Goal: Task Accomplishment & Management: Complete application form

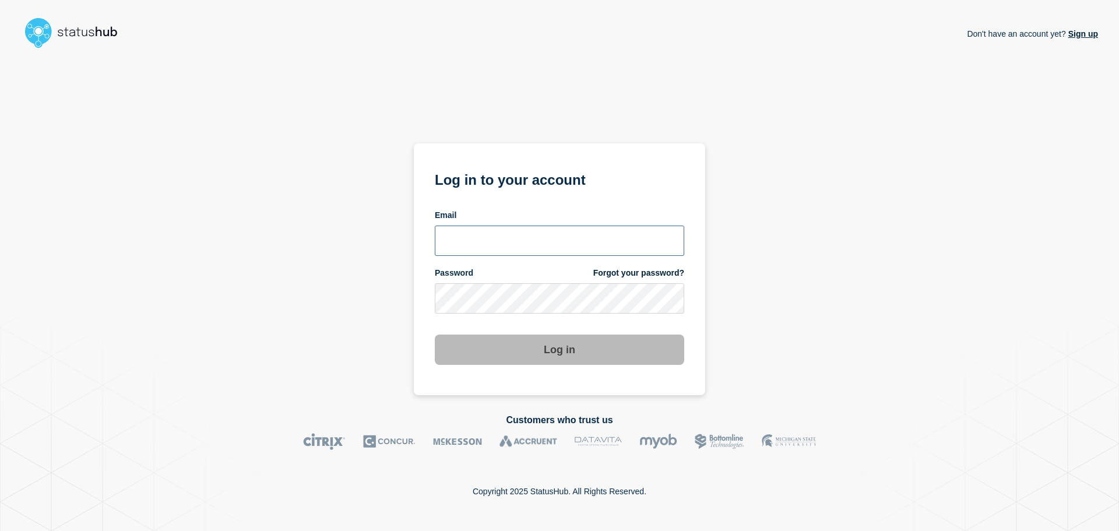
type input "[PERSON_NAME][EMAIL_ADDRESS][PERSON_NAME][DOMAIN_NAME]"
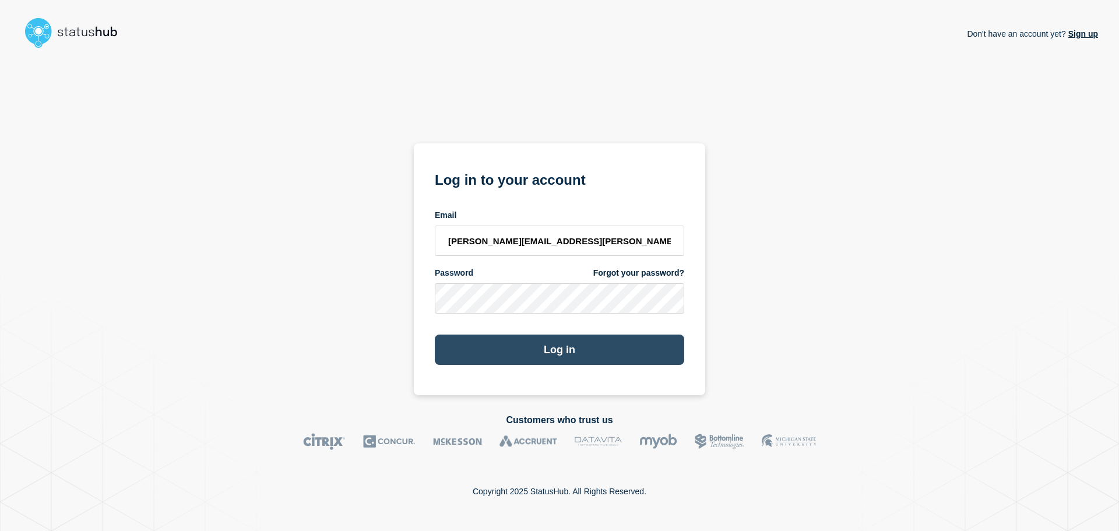
click at [554, 358] on button "Log in" at bounding box center [559, 350] width 249 height 30
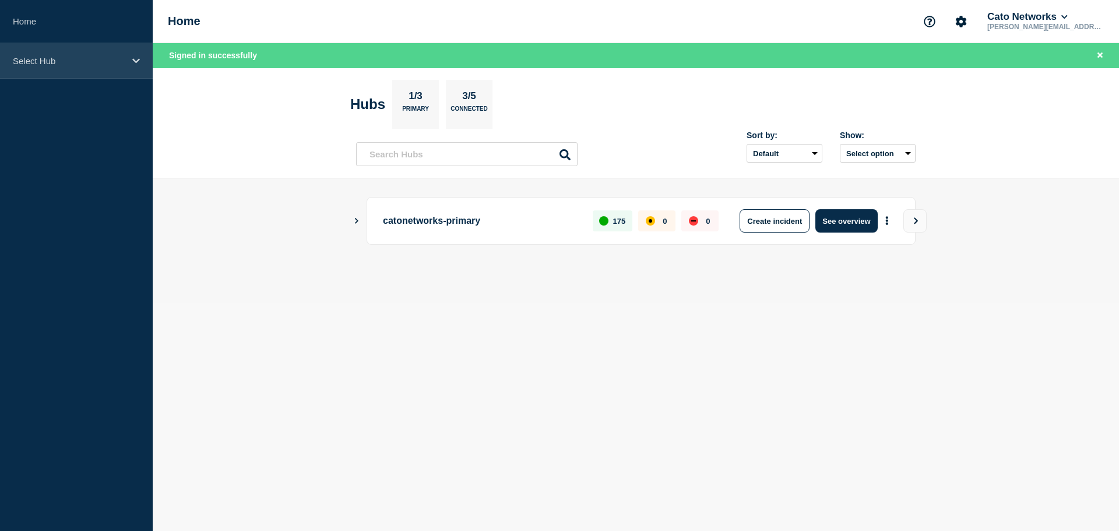
click at [101, 67] on div "Select Hub" at bounding box center [76, 61] width 153 height 36
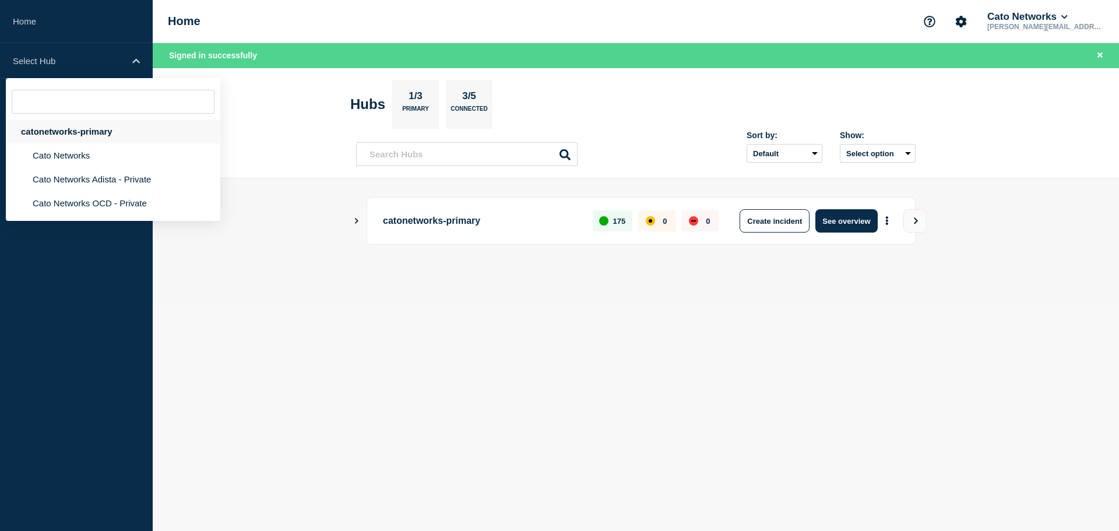
click at [75, 138] on div "catonetworks-primary" at bounding box center [113, 131] width 215 height 24
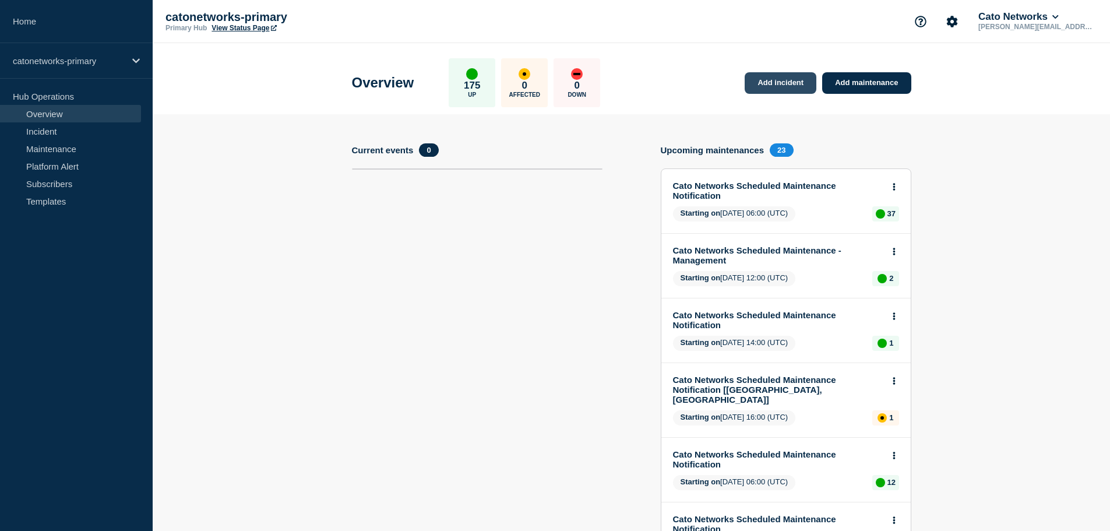
click at [775, 86] on link "Add incident" at bounding box center [781, 83] width 72 height 22
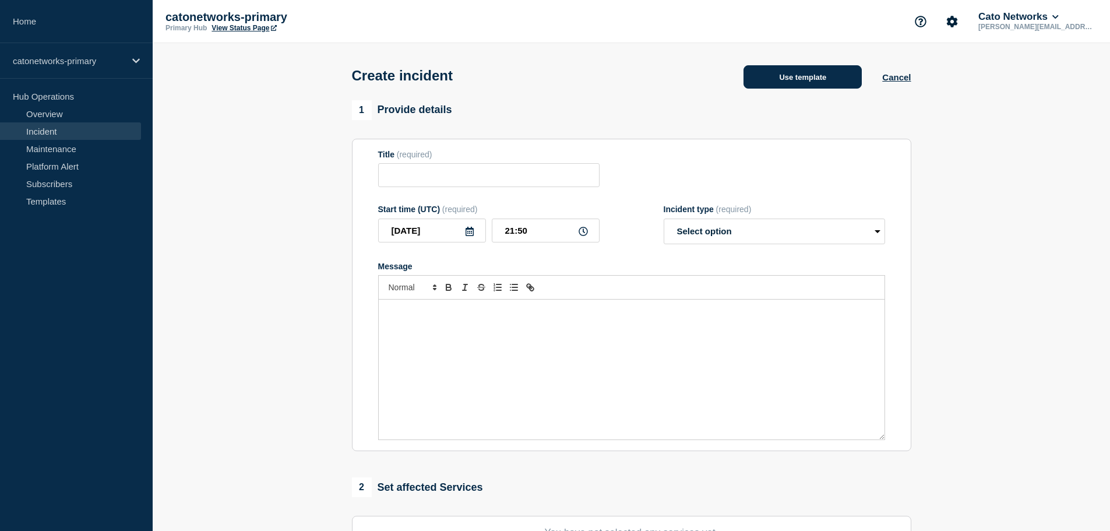
click at [820, 77] on button "Use template" at bounding box center [803, 76] width 118 height 23
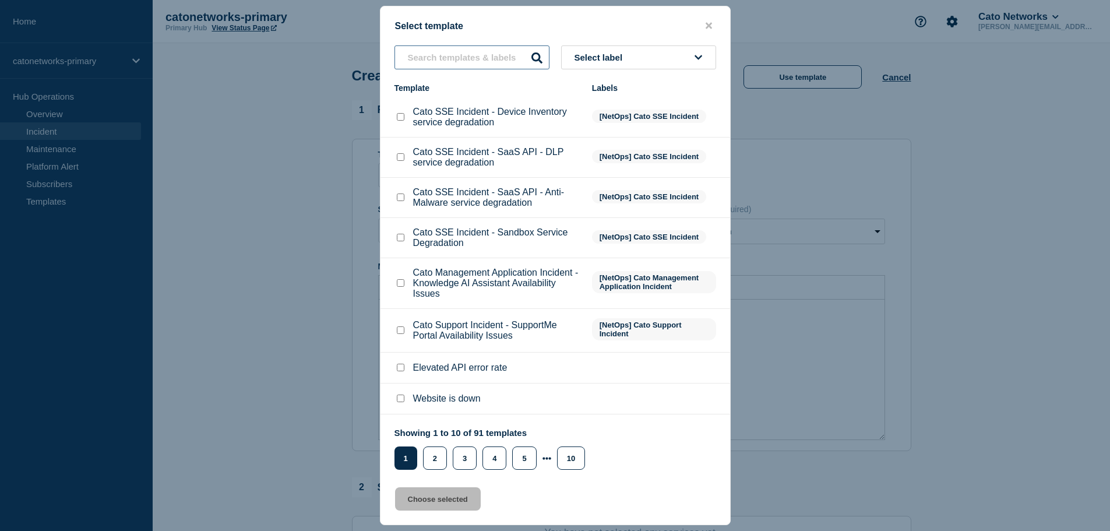
click at [454, 59] on input "text" at bounding box center [472, 57] width 155 height 24
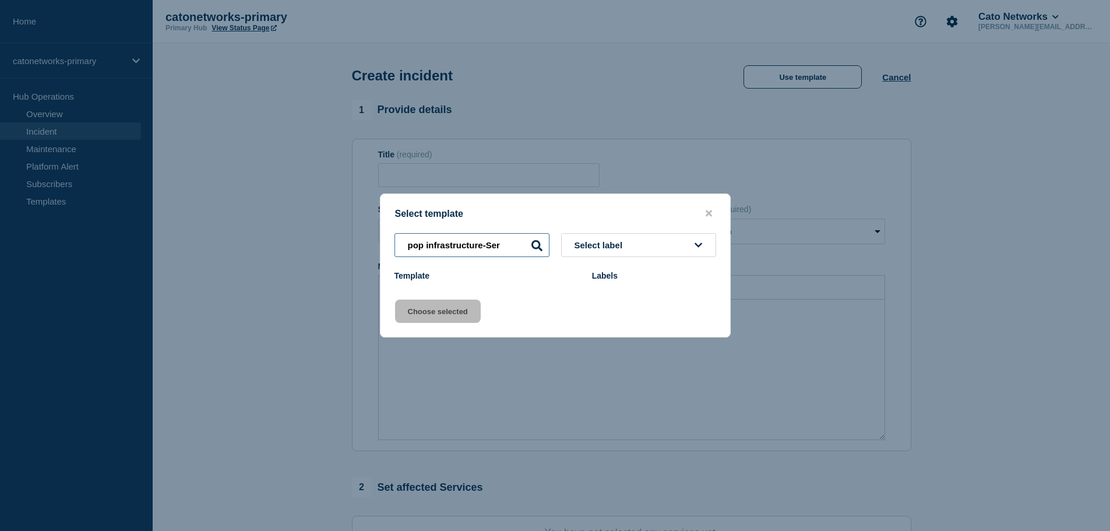
type input "pop infrastructure-Serv"
click at [505, 249] on input "pop infrastructure-Serv" at bounding box center [472, 245] width 155 height 24
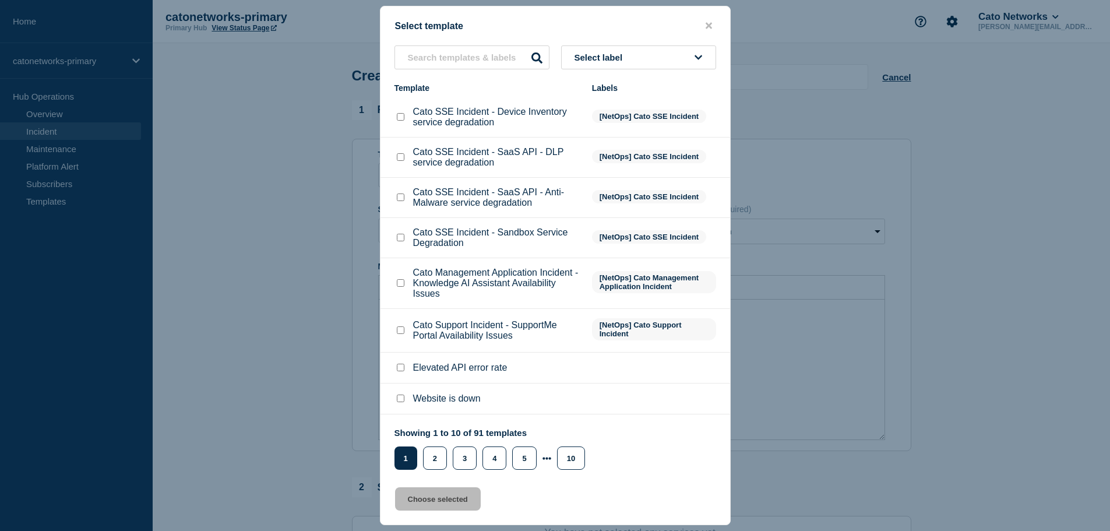
click at [610, 243] on span "[NetOps] Cato SSE Incident" at bounding box center [649, 236] width 114 height 13
click at [596, 64] on button "Select label" at bounding box center [638, 57] width 155 height 24
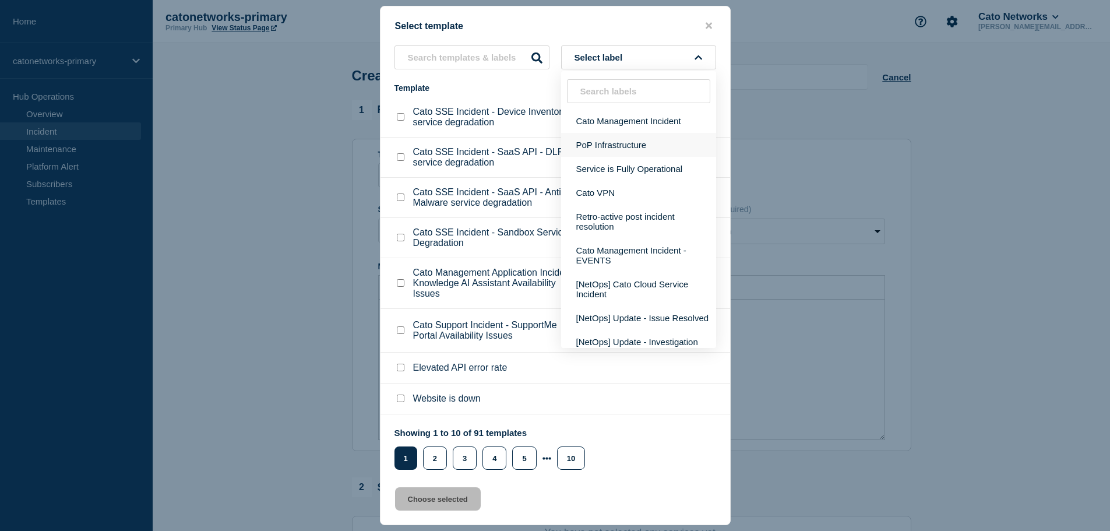
click at [611, 142] on button "PoP Infrastructure" at bounding box center [638, 145] width 155 height 24
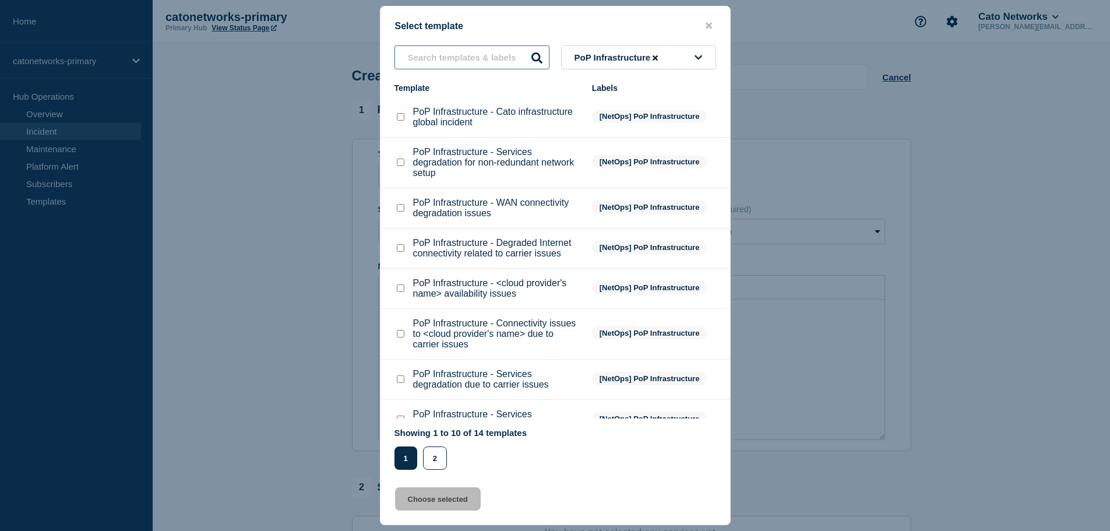
click at [469, 55] on input "text" at bounding box center [472, 57] width 155 height 24
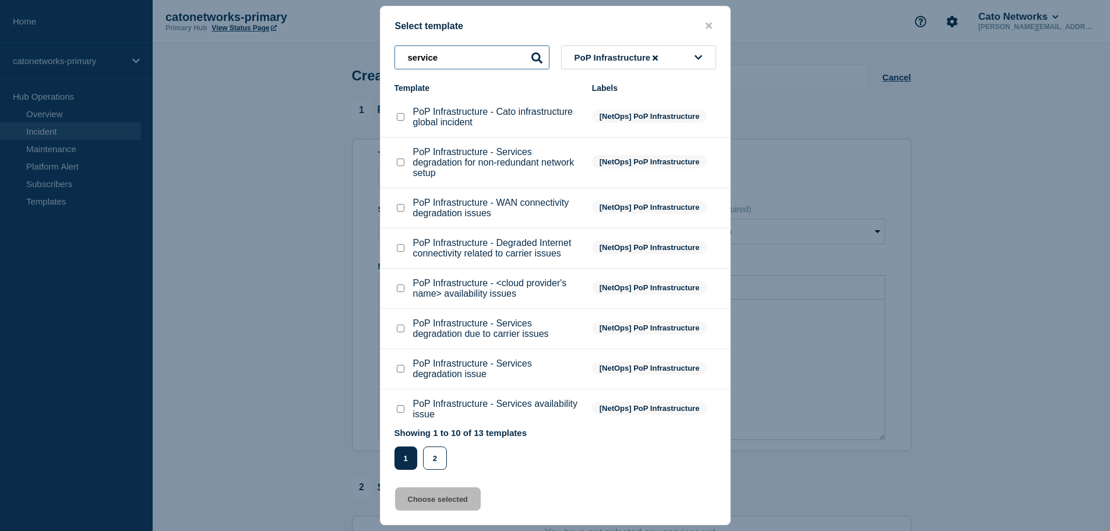
type input "service"
click at [404, 372] on input "PoP Infrastructure - Services degradation issue checkbox" at bounding box center [401, 369] width 8 height 8
checkbox input "true"
click at [434, 497] on button "Choose selected" at bounding box center [438, 498] width 86 height 23
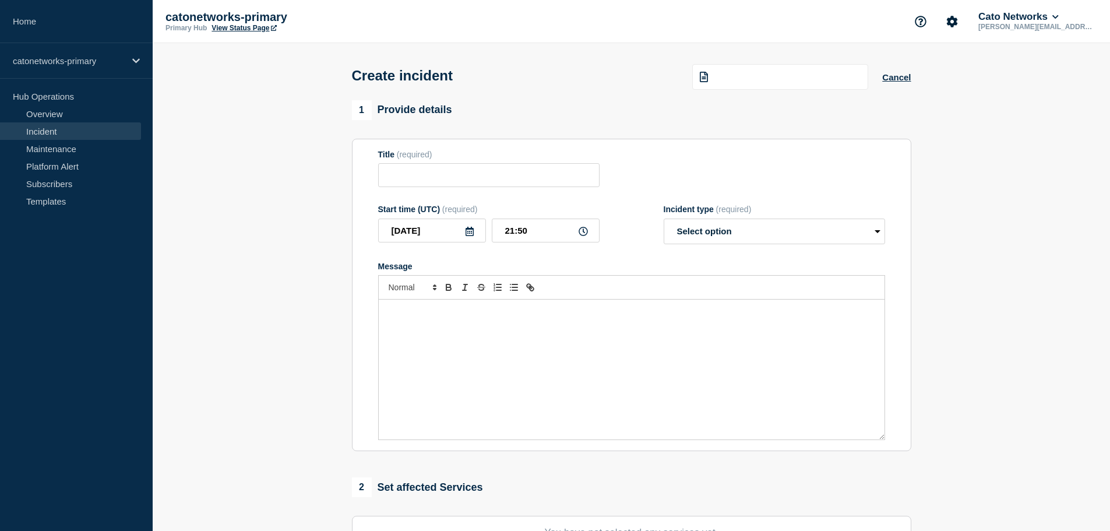
type input "PoP Infrastructure - Services degradation issue"
select select "investigating"
radio input "false"
radio input "true"
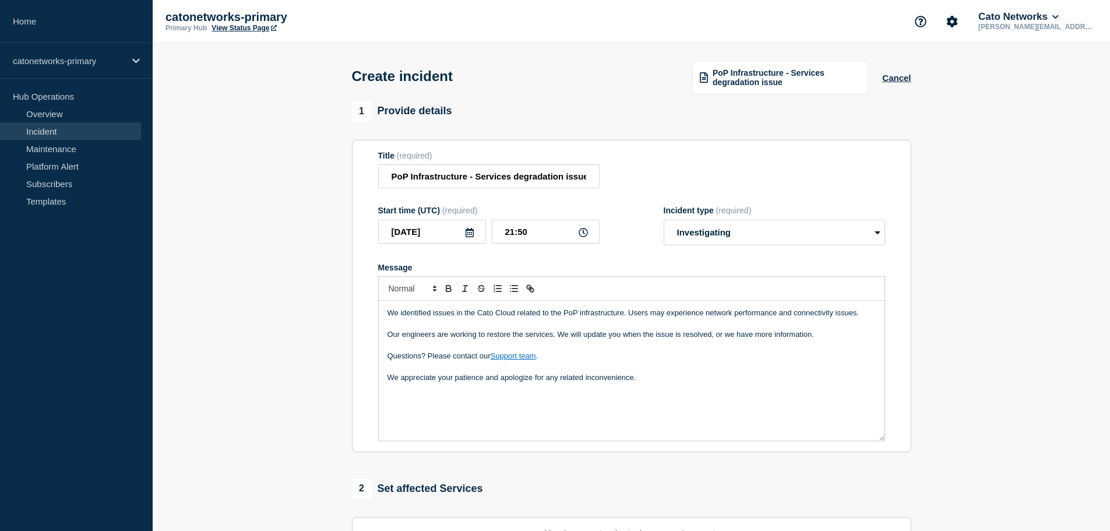
click at [646, 392] on div "We identified issues in the Cato Cloud related to the PoP infrastructure. Users…" at bounding box center [632, 371] width 506 height 140
click at [405, 399] on p "Ref. []" at bounding box center [632, 399] width 488 height 10
click at [483, 407] on div "We identified issues in the Cato Cloud related to the PoP infrastructure. Users…" at bounding box center [632, 371] width 506 height 140
click at [466, 398] on p "Ref. [INCIDNT-7520]" at bounding box center [632, 399] width 488 height 10
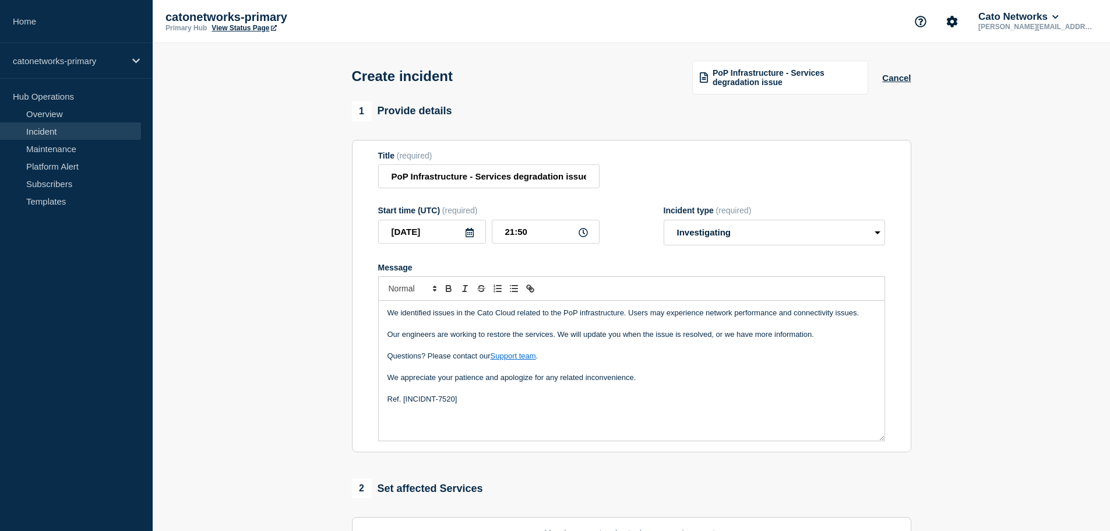
click at [506, 409] on div "We identified issues in the Cato Cloud related to the PoP infrastructure. Users…" at bounding box center [632, 371] width 506 height 140
click at [700, 233] on select "Select option Investigating Identified Monitoring" at bounding box center [774, 233] width 221 height 26
click at [664, 221] on select "Select option Investigating Identified Monitoring" at bounding box center [774, 233] width 221 height 26
click at [511, 232] on input "21:50" at bounding box center [546, 232] width 108 height 24
type input "16:00"
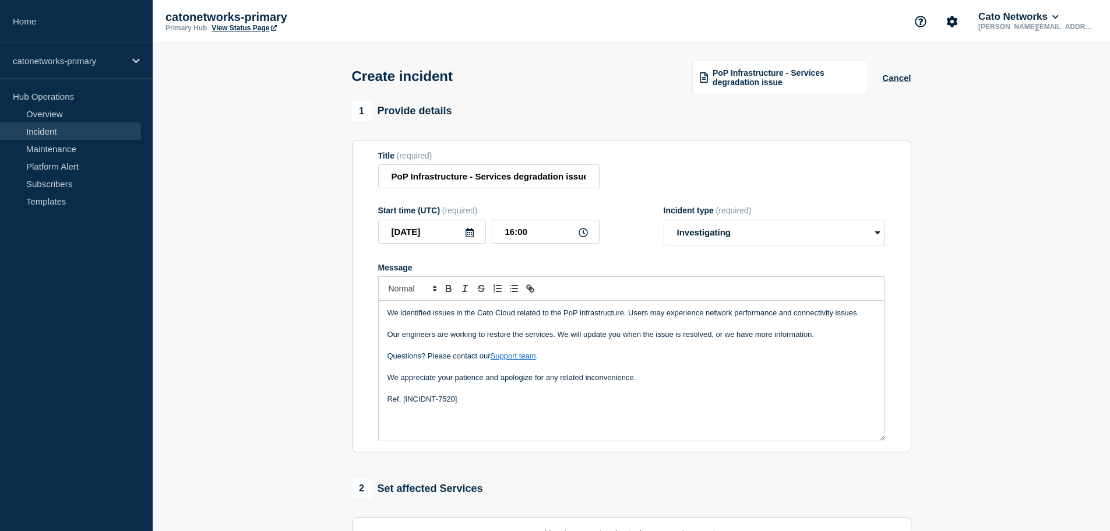
click at [497, 400] on p "Ref. [INCIDNT-7520]" at bounding box center [632, 399] width 488 height 10
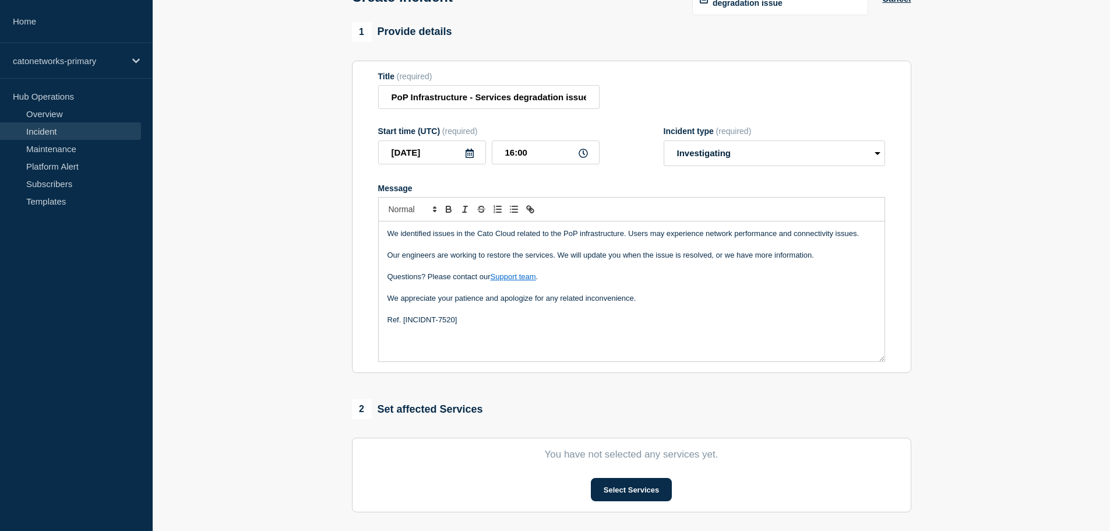
scroll to position [233, 0]
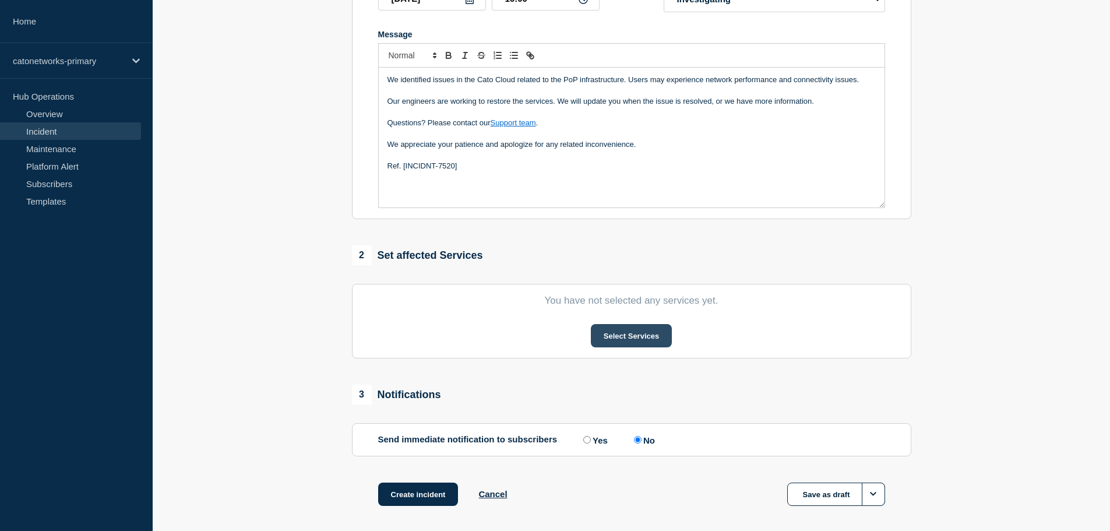
click at [648, 340] on button "Select Services" at bounding box center [631, 335] width 81 height 23
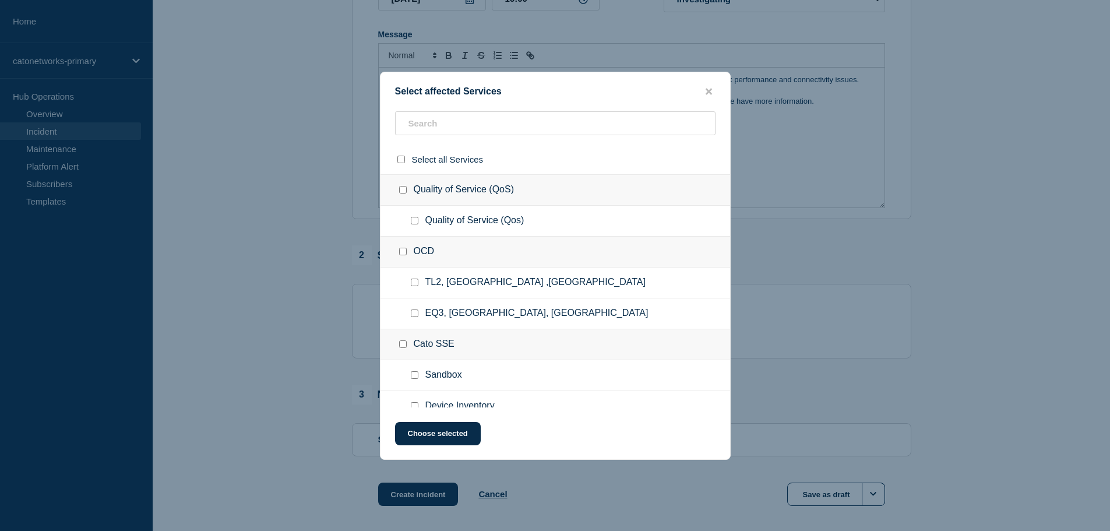
click at [460, 244] on div "OCD" at bounding box center [556, 252] width 350 height 31
click at [474, 130] on input "text" at bounding box center [555, 123] width 321 height 24
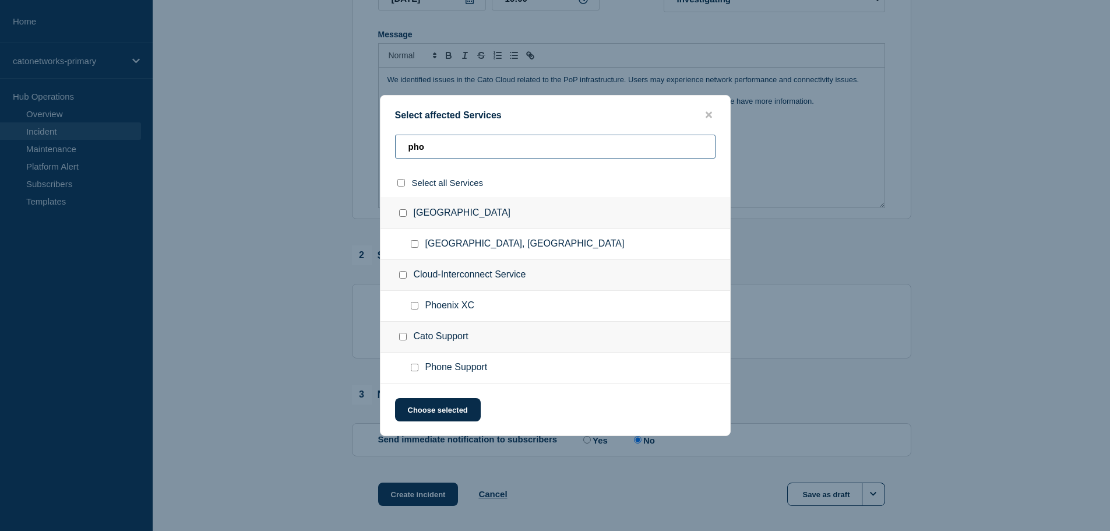
type input "pho"
click at [413, 244] on input "Phoenix, AZ checkbox" at bounding box center [415, 244] width 8 height 8
checkbox input "true"
click at [433, 408] on button "Choose selected" at bounding box center [438, 409] width 86 height 23
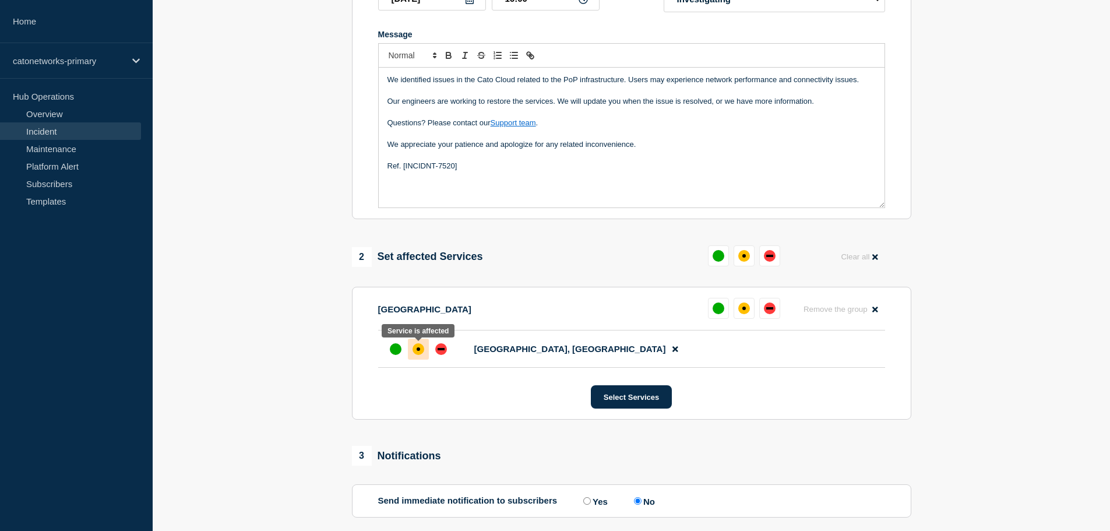
click at [416, 351] on div "affected" at bounding box center [419, 349] width 12 height 12
click at [641, 399] on button "Select Services" at bounding box center [631, 396] width 81 height 23
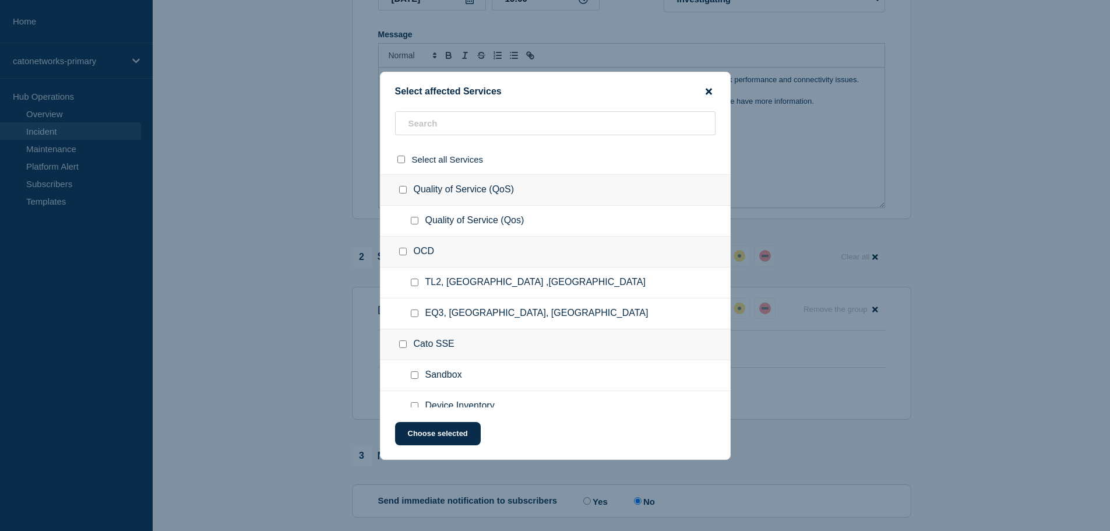
click at [709, 93] on icon "close button" at bounding box center [709, 91] width 6 height 9
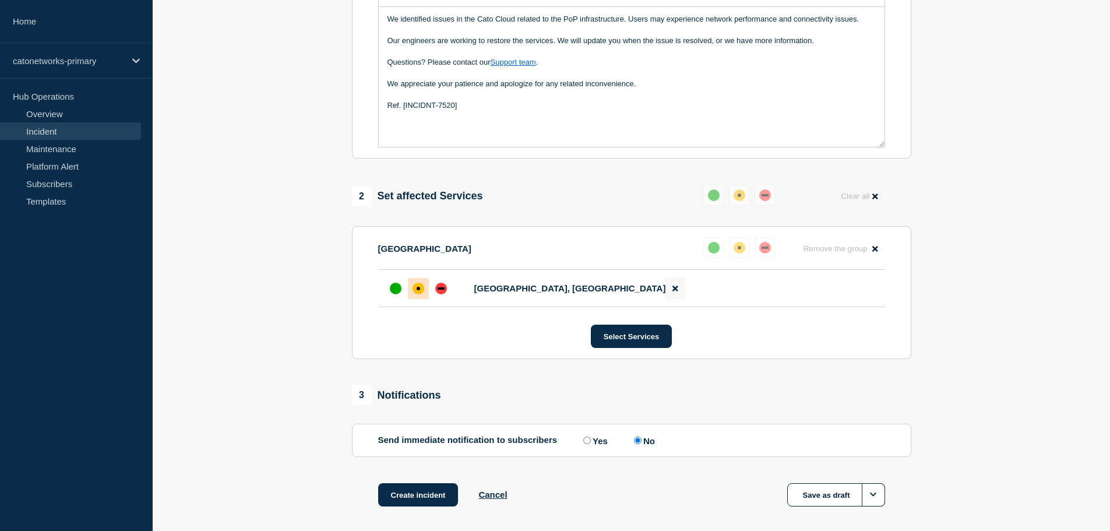
scroll to position [347, 0]
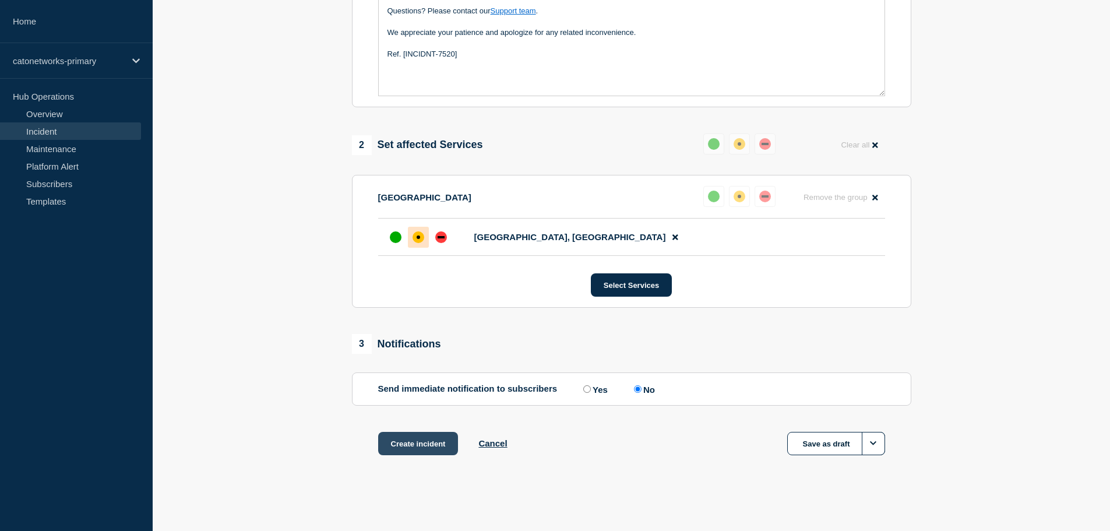
click at [403, 442] on button "Create incident" at bounding box center [418, 443] width 80 height 23
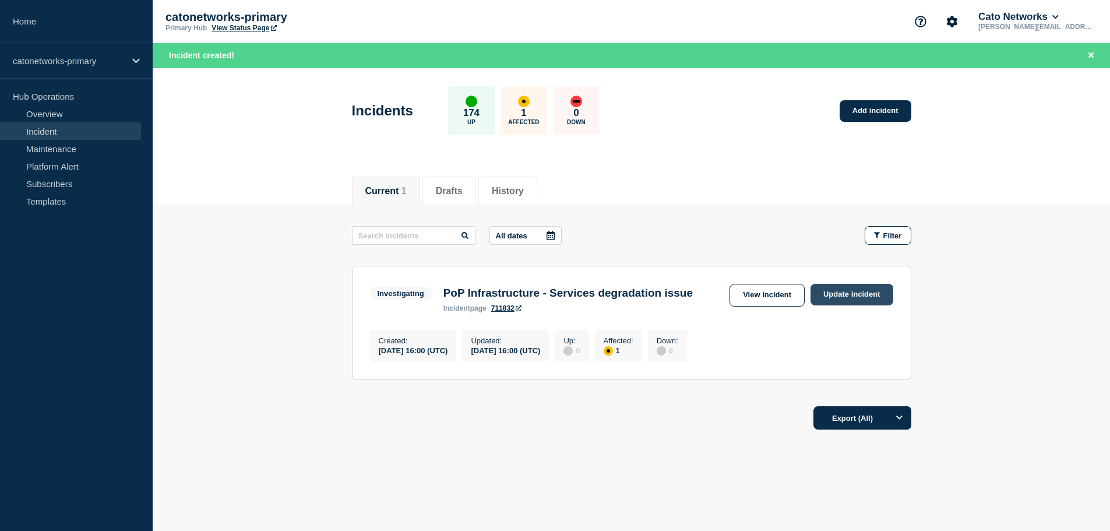
click at [859, 297] on link "Update incident" at bounding box center [852, 295] width 83 height 22
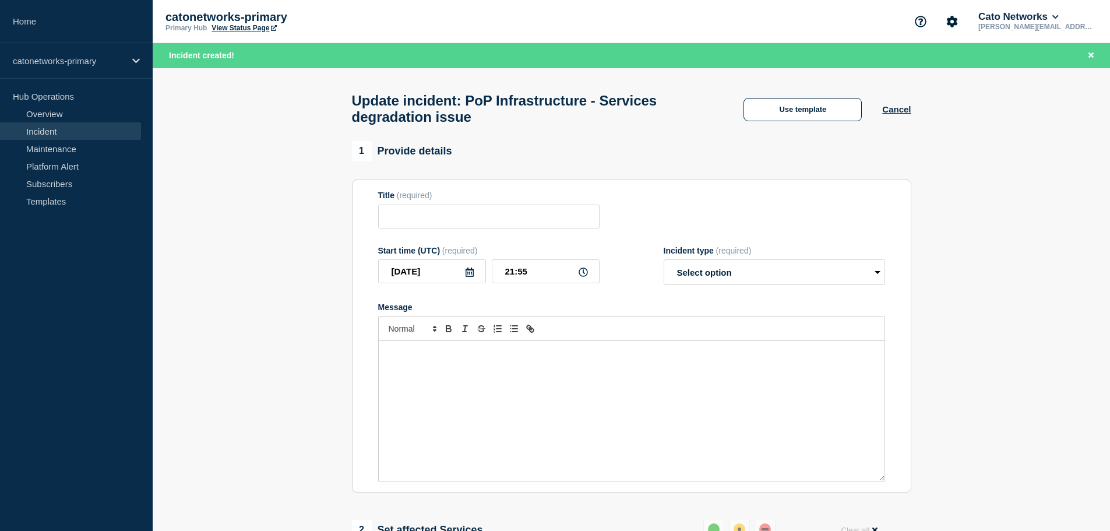
type input "PoP Infrastructure - Services degradation issue"
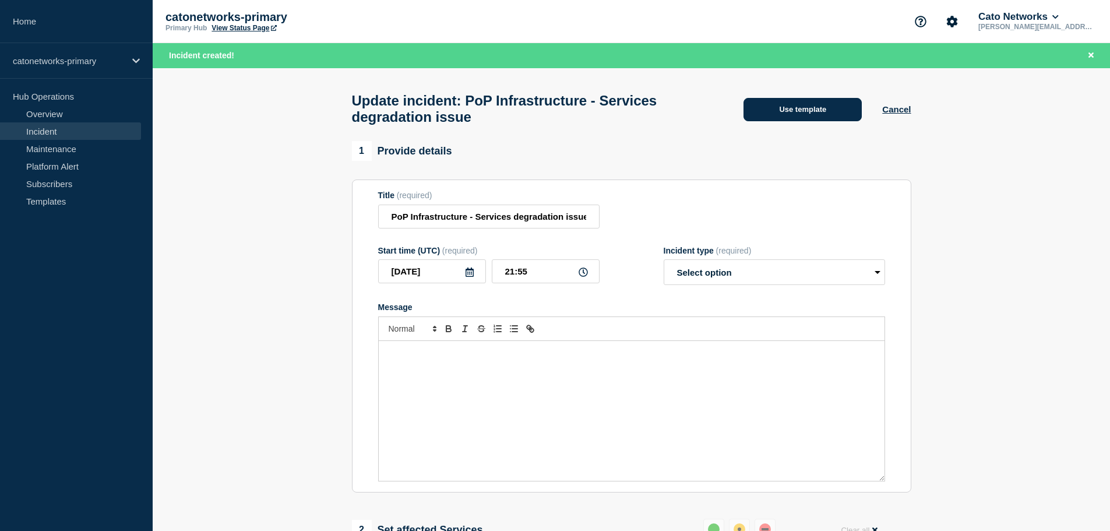
click at [810, 115] on button "Use template" at bounding box center [803, 109] width 118 height 23
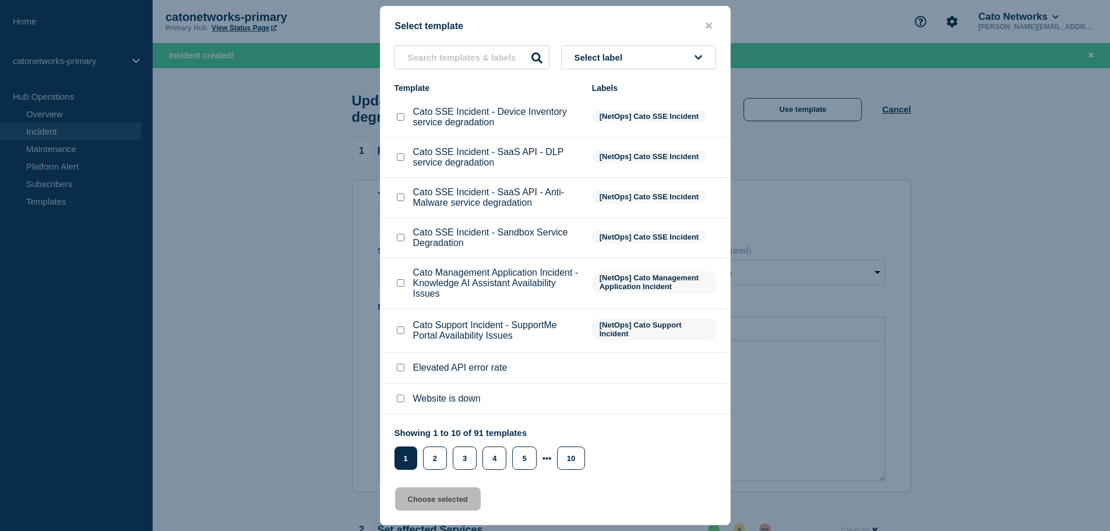
click at [621, 243] on span "[NetOps] Cato SSE Incident" at bounding box center [649, 236] width 114 height 13
click at [634, 65] on button "Select label" at bounding box center [638, 57] width 155 height 24
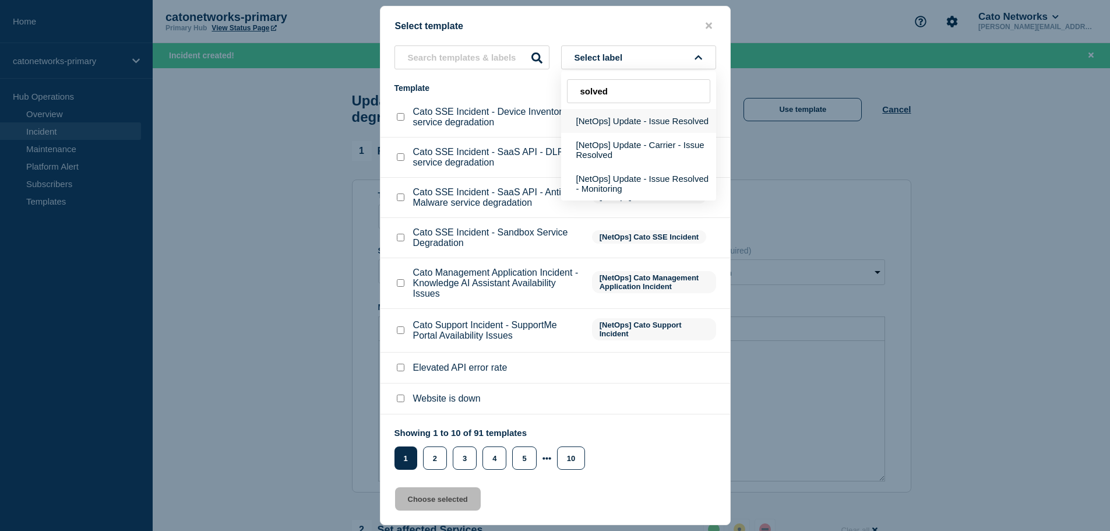
type input "solved"
click at [656, 124] on button "[NetOps] Update - Issue Resolved" at bounding box center [638, 121] width 155 height 24
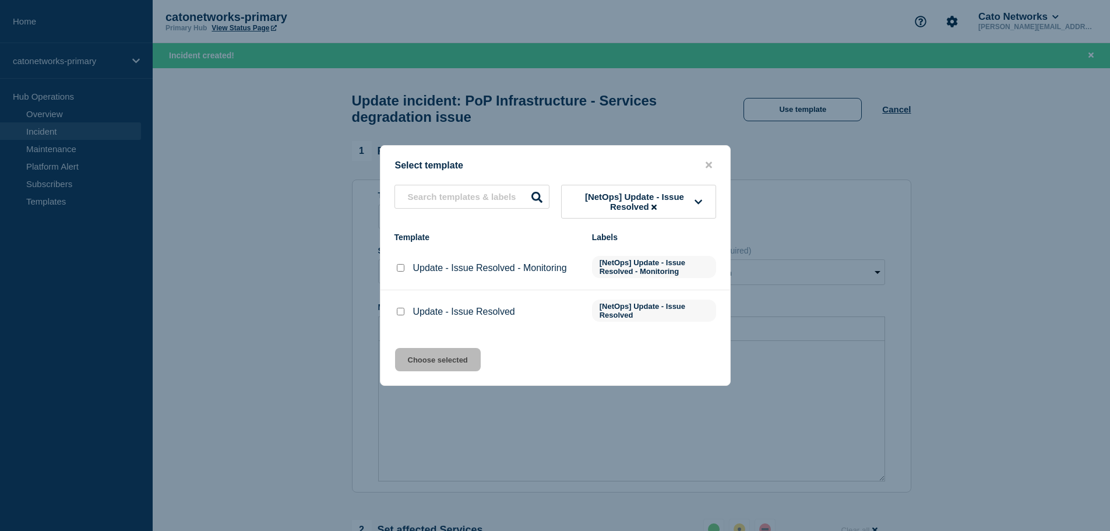
click at [399, 314] on input "Update - Issue Resolved checkbox" at bounding box center [401, 312] width 8 height 8
checkbox input "true"
click at [423, 366] on button "Choose selected" at bounding box center [438, 359] width 86 height 23
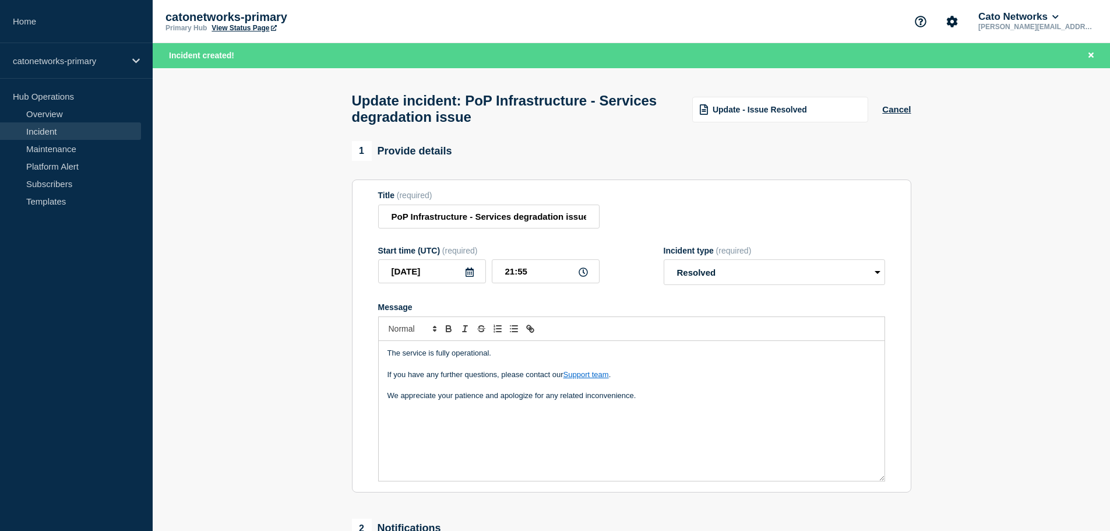
select select "resolved"
radio input "false"
radio input "true"
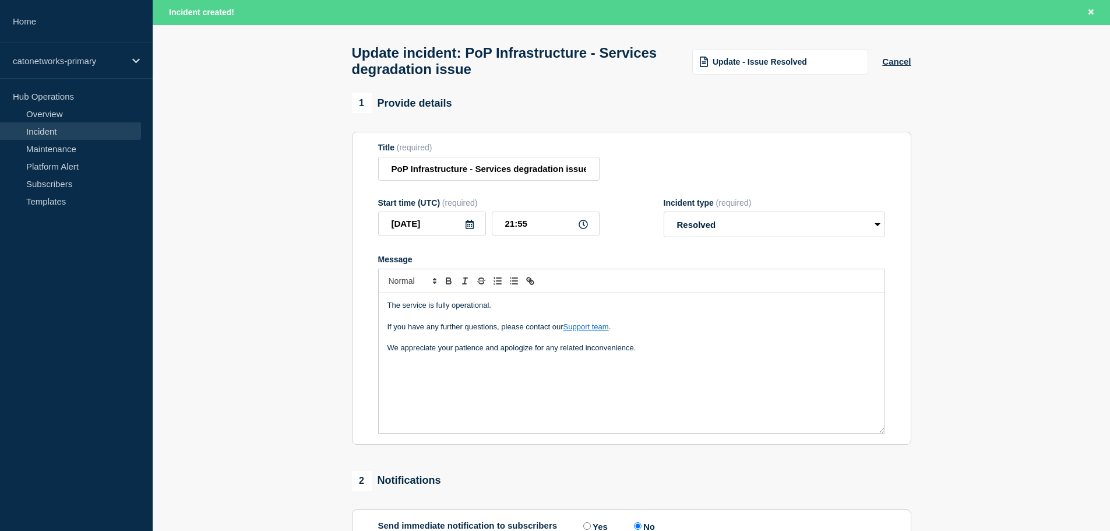
scroll to position [26, 0]
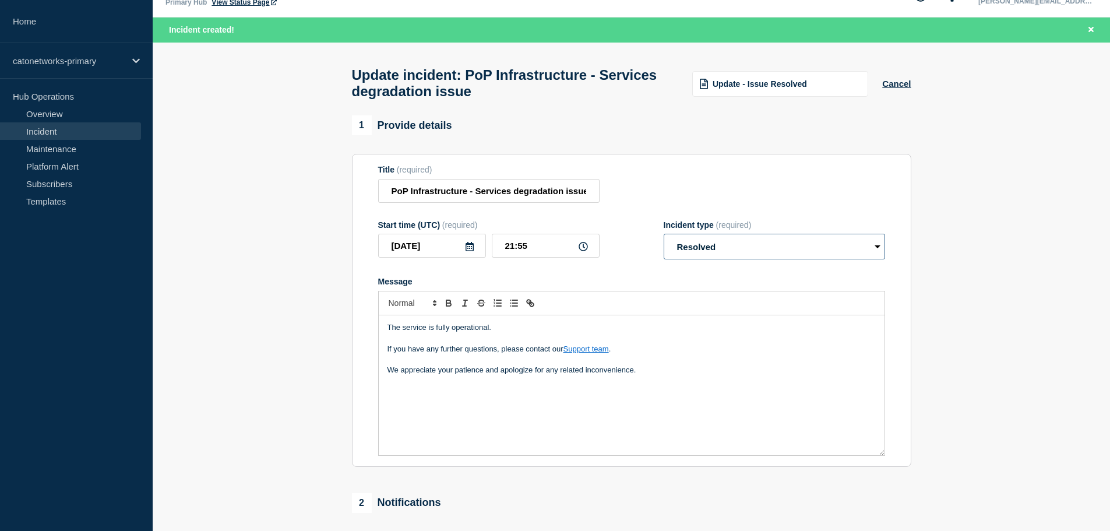
click at [725, 249] on select "Select option Investigating Identified Monitoring Resolved" at bounding box center [774, 247] width 221 height 26
select select "identified"
click at [664, 240] on select "Select option Investigating Identified Monitoring Resolved" at bounding box center [774, 247] width 221 height 26
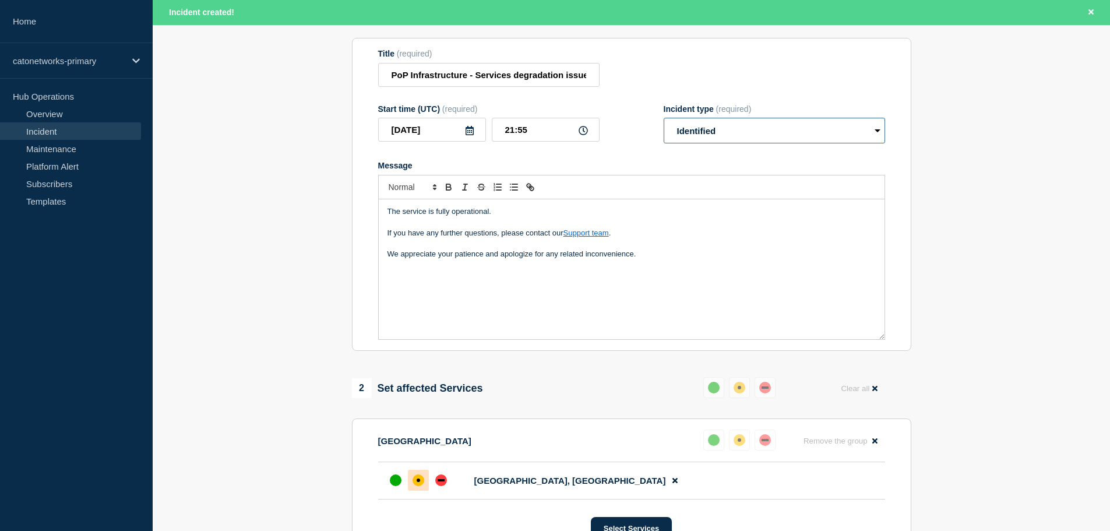
scroll to position [142, 0]
click at [391, 485] on div "up" at bounding box center [396, 480] width 12 height 12
click at [519, 140] on input "21:55" at bounding box center [546, 129] width 108 height 24
click at [512, 136] on input "21:55" at bounding box center [546, 129] width 108 height 24
click at [514, 133] on input "21:55" at bounding box center [546, 129] width 108 height 24
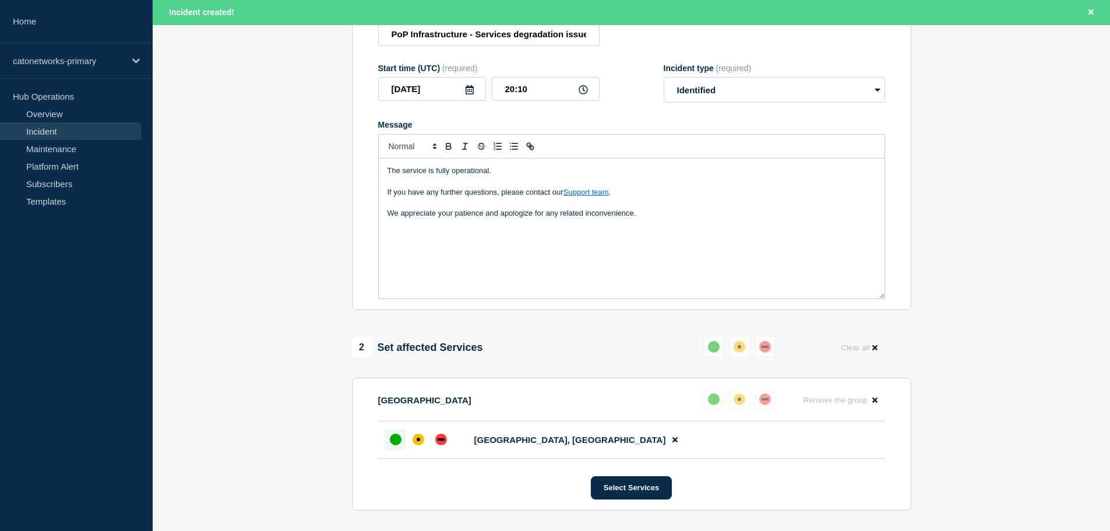
scroll to position [110, 0]
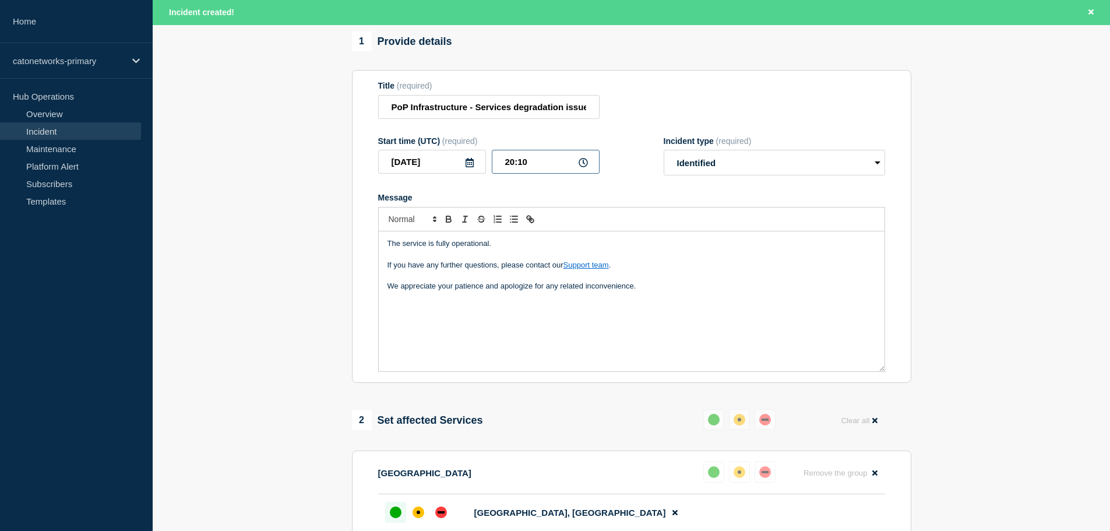
click at [515, 167] on input "20:10" at bounding box center [546, 162] width 108 height 24
type input "16:20"
click at [493, 300] on div "The service is fully operational. If you have any further questions, please con…" at bounding box center [632, 301] width 506 height 140
click at [430, 117] on input "PoP Infrastructure - Services degradation issue" at bounding box center [488, 107] width 221 height 24
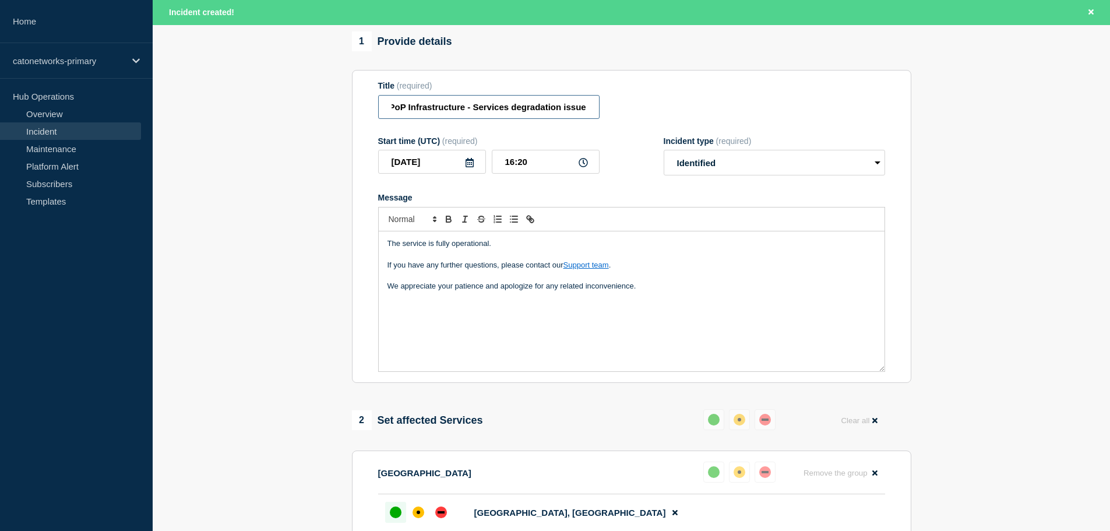
drag, startPoint x: 392, startPoint y: 112, endPoint x: 701, endPoint y: 139, distance: 310.7
click at [694, 138] on form "Title (required) PoP Infrastructure - Services degradation issue Start time (UT…" at bounding box center [631, 226] width 507 height 291
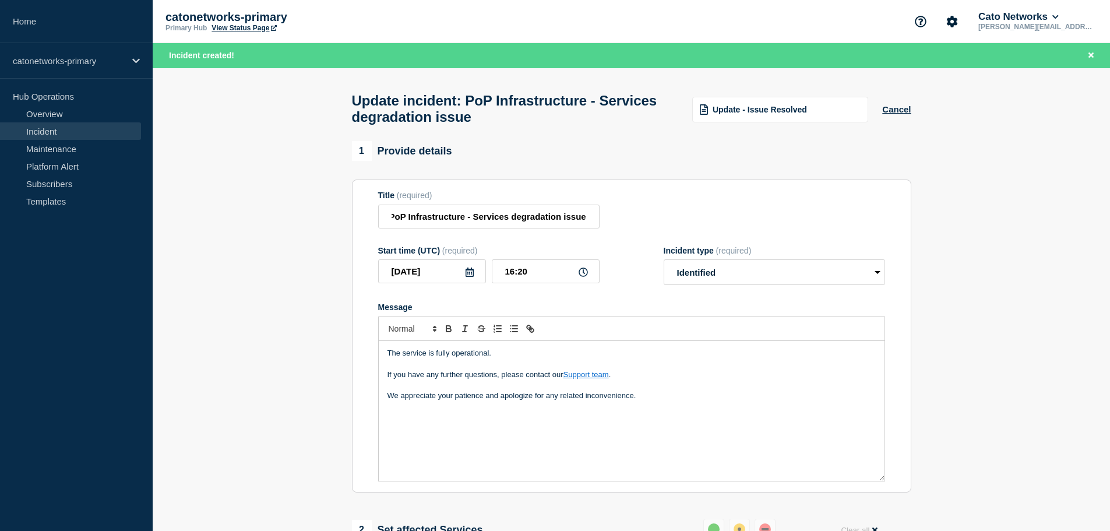
scroll to position [0, 0]
click at [754, 111] on span "Update - Issue Resolved" at bounding box center [760, 109] width 94 height 9
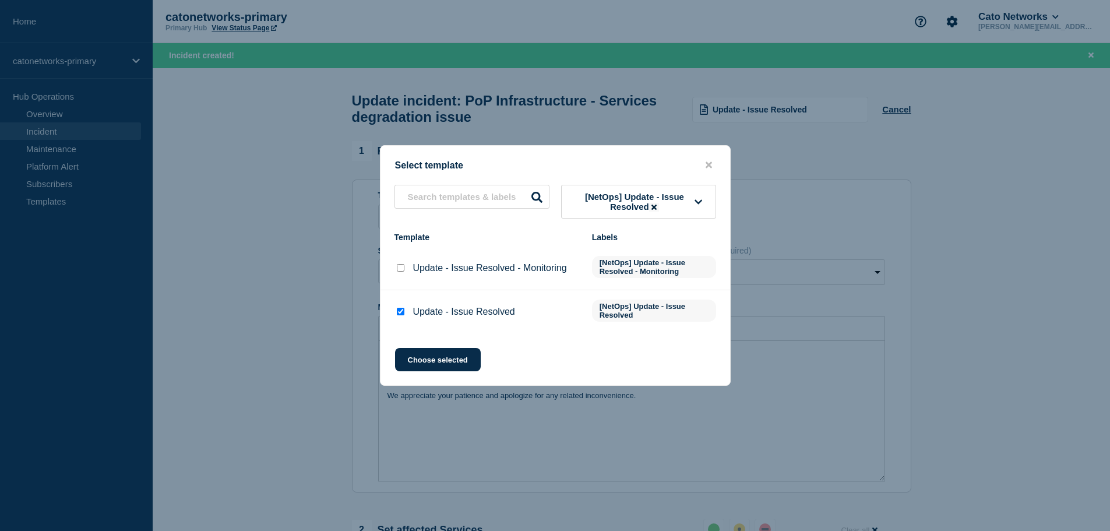
click at [656, 209] on icon at bounding box center [654, 207] width 5 height 5
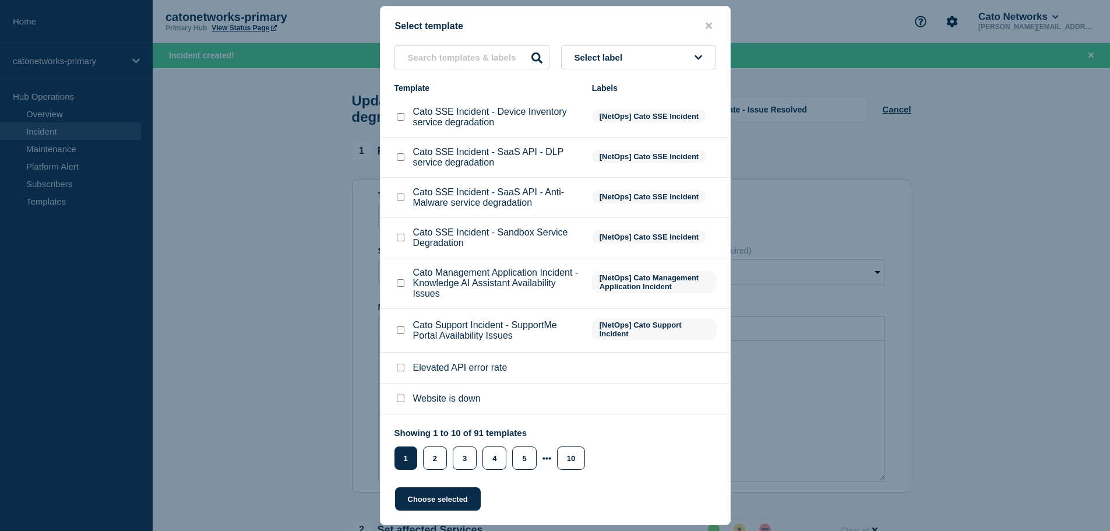
click at [466, 196] on p "Cato SSE Incident - SaaS API - Anti-Malware service degradation" at bounding box center [496, 197] width 167 height 21
click at [473, 61] on input "text" at bounding box center [472, 57] width 155 height 24
paste input "PoP Infrastructure - Services degradation issue"
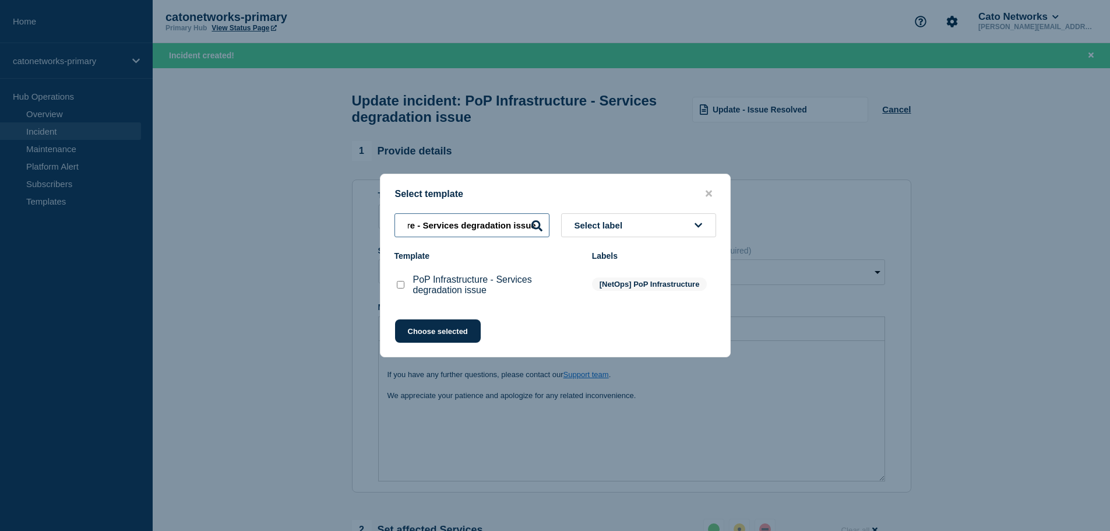
type input "PoP Infrastructure - Services degradation issue"
click at [399, 287] on input "PoP Infrastructure - Services degradation issue checkbox" at bounding box center [401, 285] width 8 height 8
checkbox input "true"
click at [445, 335] on button "Choose selected" at bounding box center [438, 330] width 86 height 23
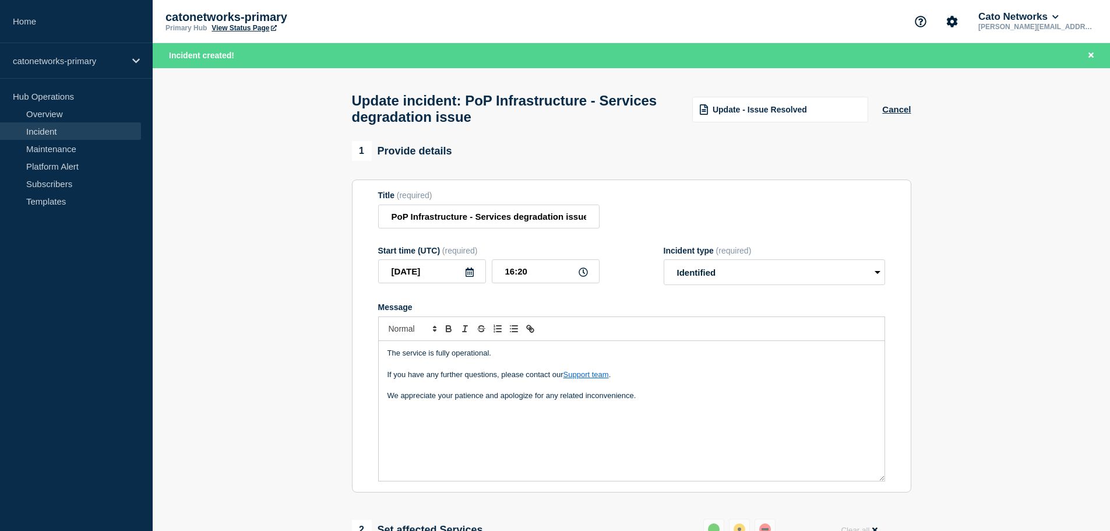
select select "investigating"
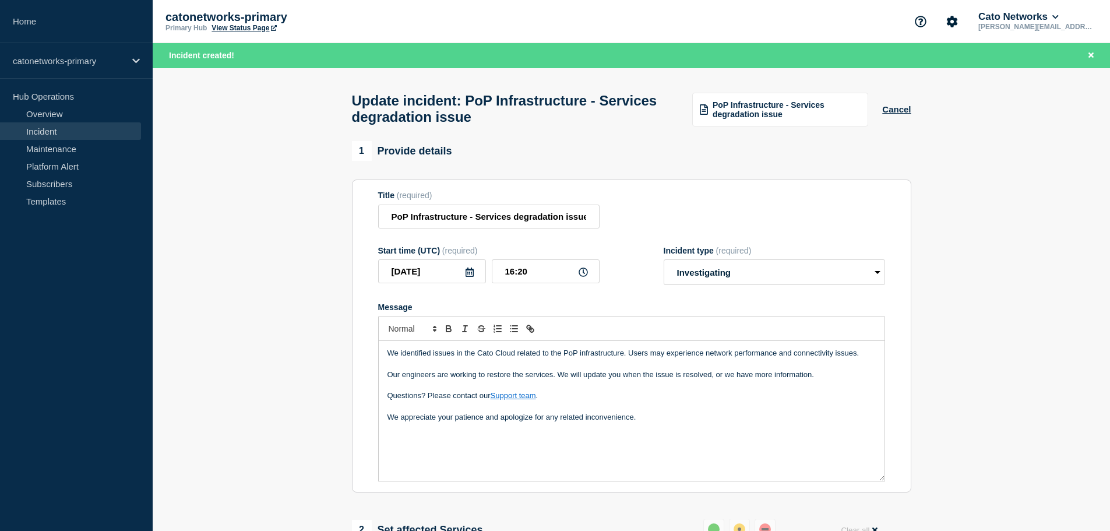
click at [671, 422] on p "We appreciate your patience and apologize for any related inconvenience." at bounding box center [632, 417] width 488 height 10
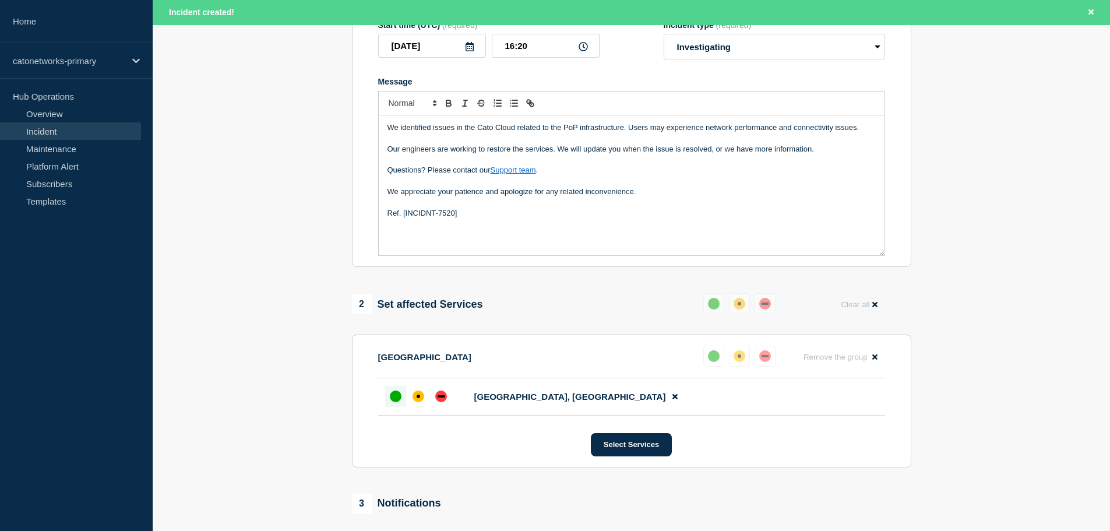
scroll to position [233, 0]
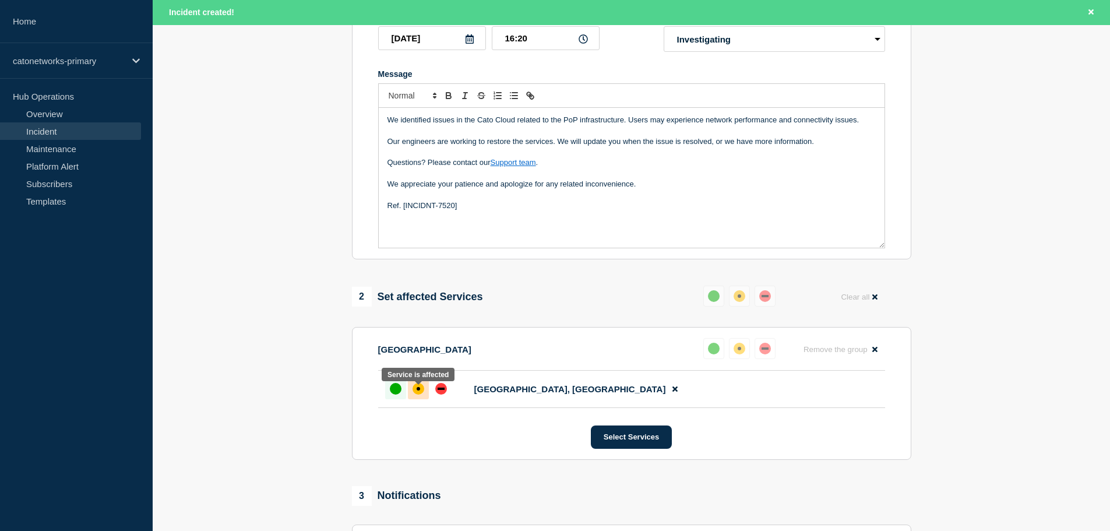
click at [419, 392] on div "affected" at bounding box center [419, 389] width 12 height 12
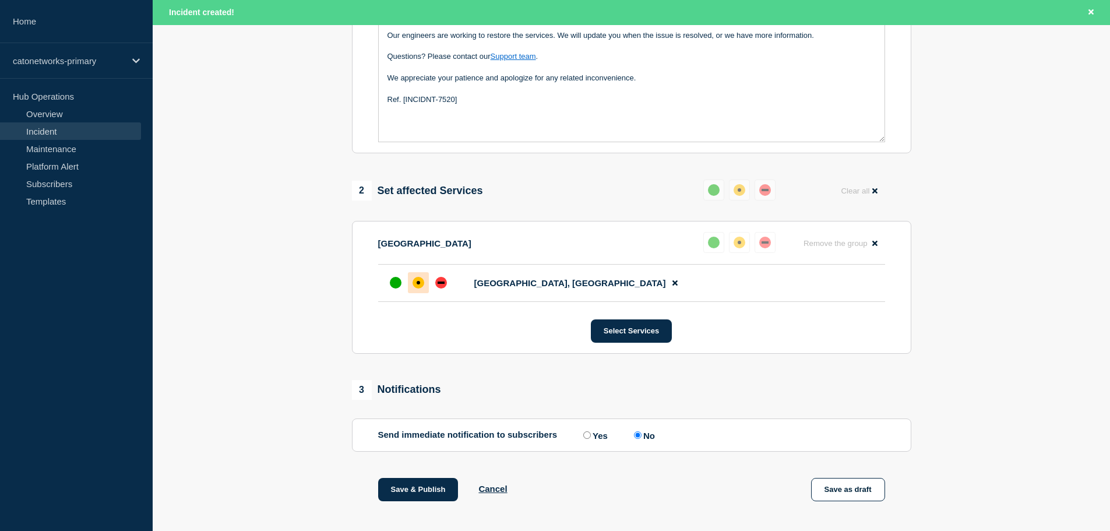
scroll to position [350, 0]
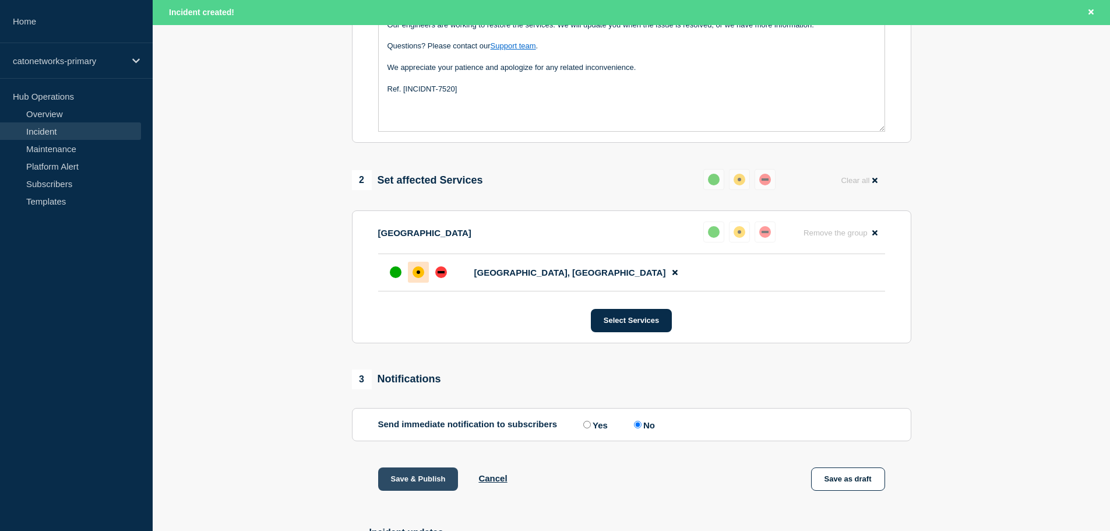
click at [426, 482] on button "Save & Publish" at bounding box center [418, 478] width 80 height 23
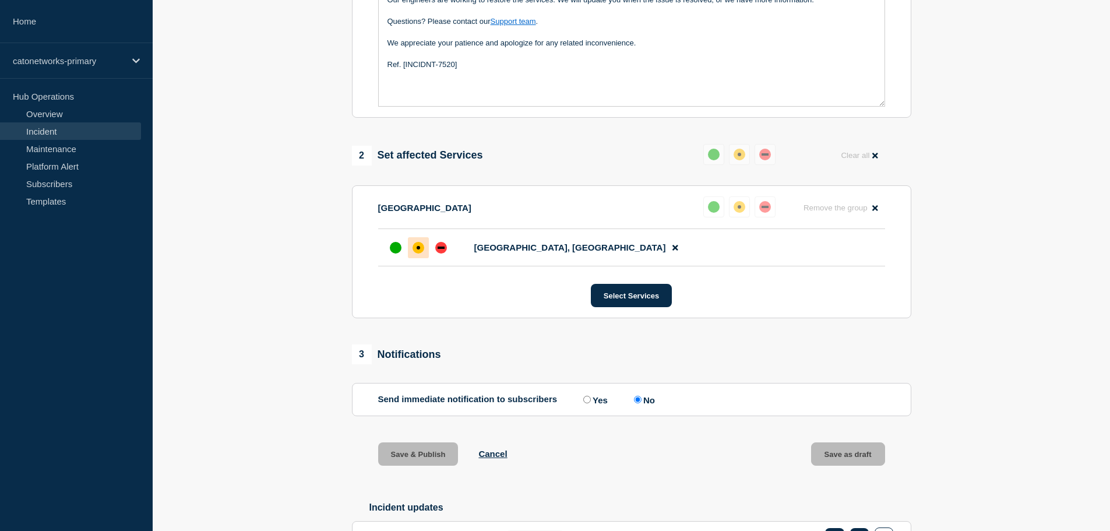
scroll to position [325, 0]
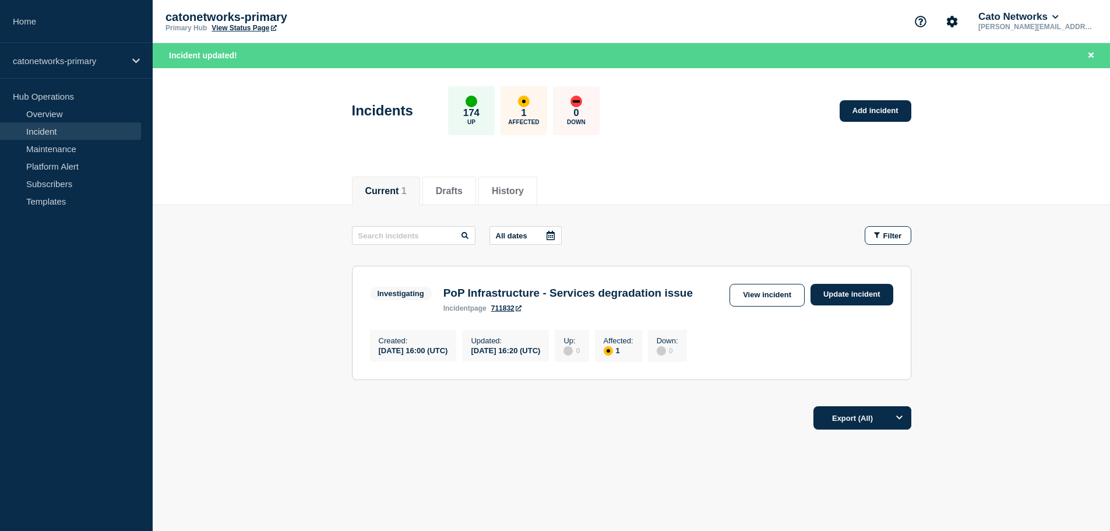
scroll to position [24, 0]
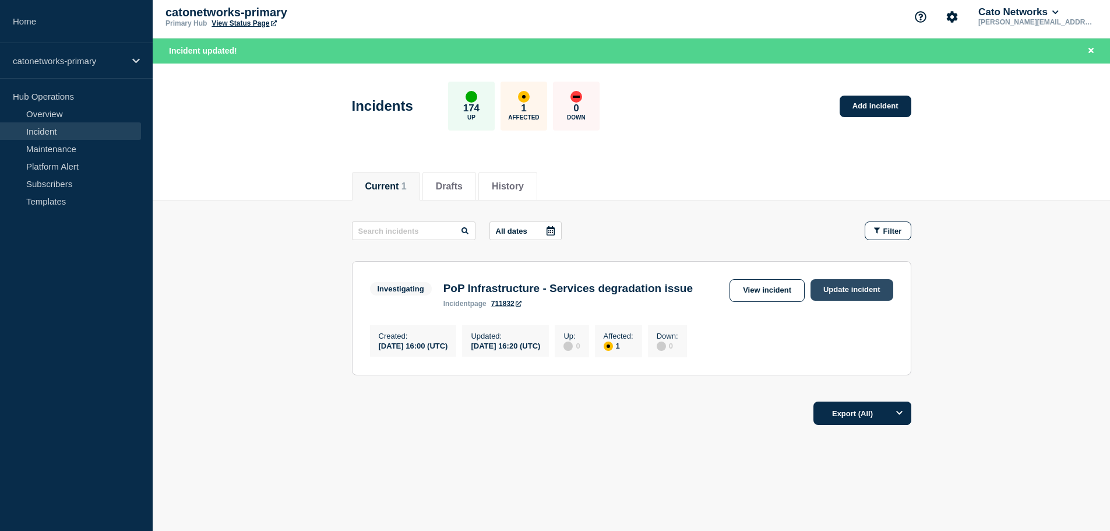
click at [843, 279] on link "Update incident" at bounding box center [852, 290] width 83 height 22
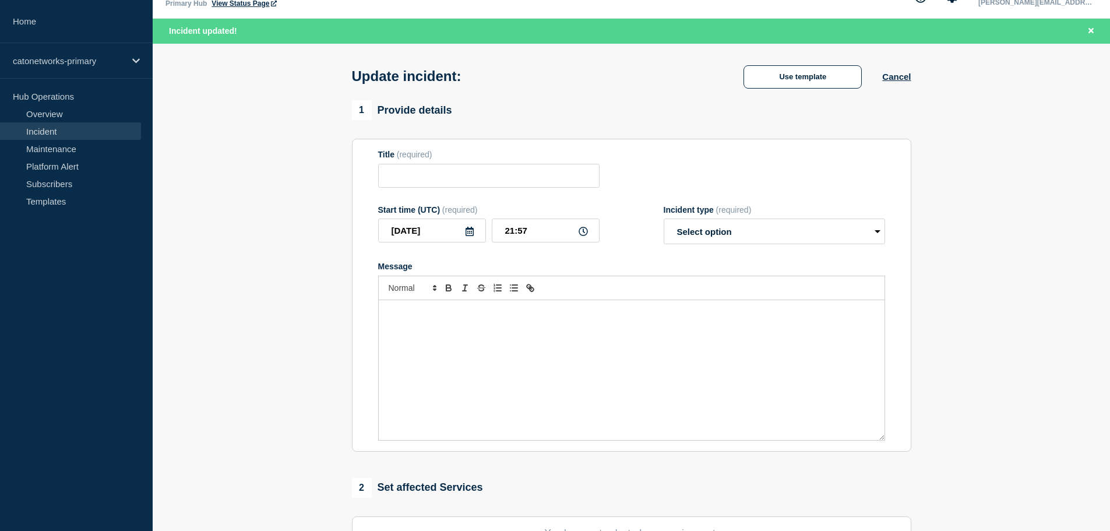
type input "PoP Infrastructure - Services degradation issue"
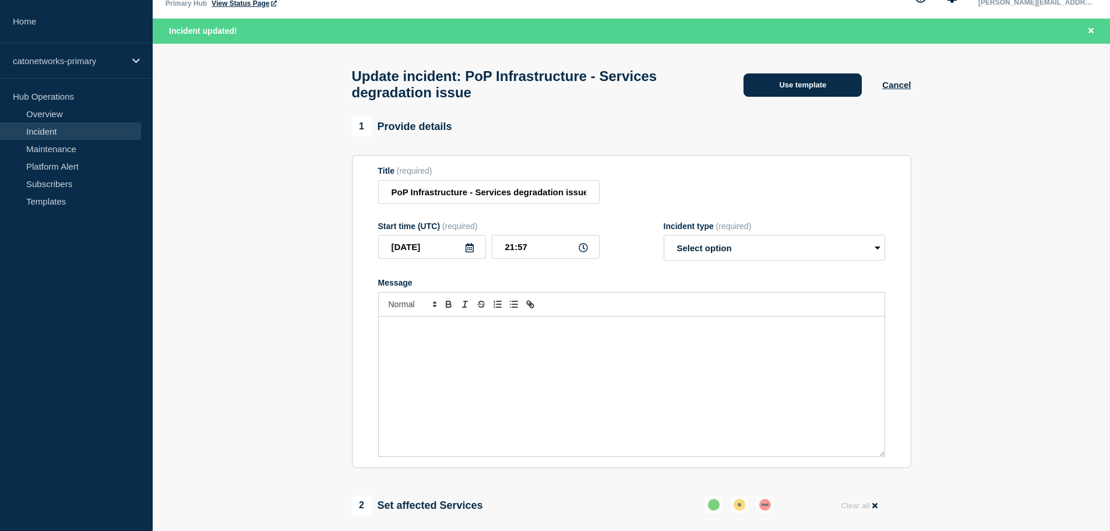
click at [793, 96] on button "Use template" at bounding box center [803, 84] width 118 height 23
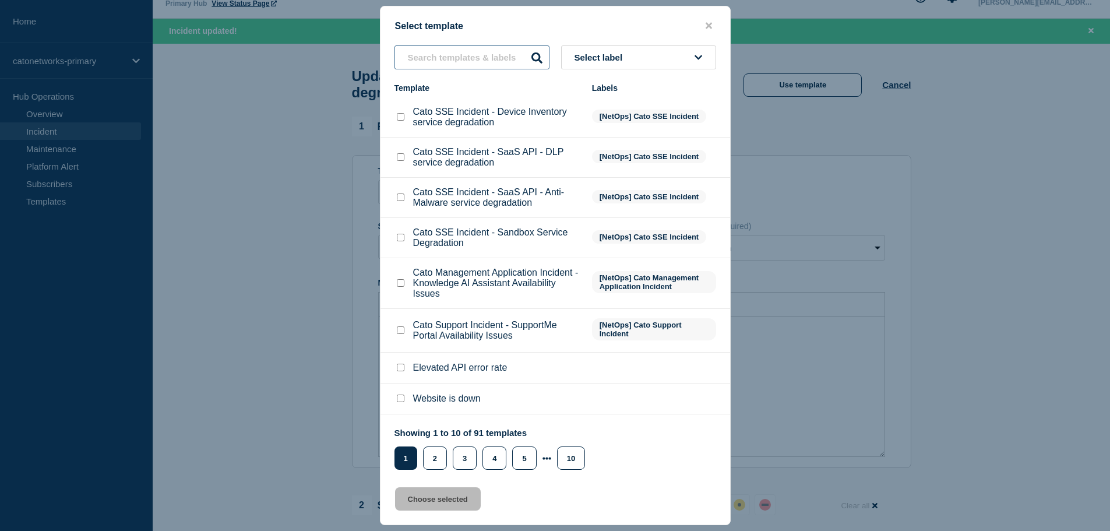
click at [455, 56] on input "text" at bounding box center [472, 57] width 155 height 24
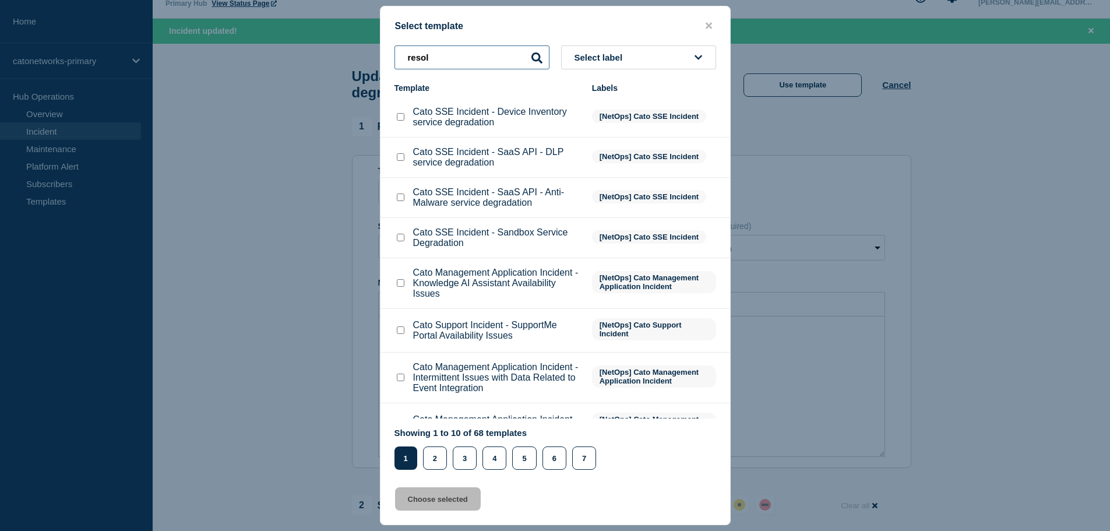
type input "resol"
click at [590, 51] on button "Select label" at bounding box center [638, 57] width 155 height 24
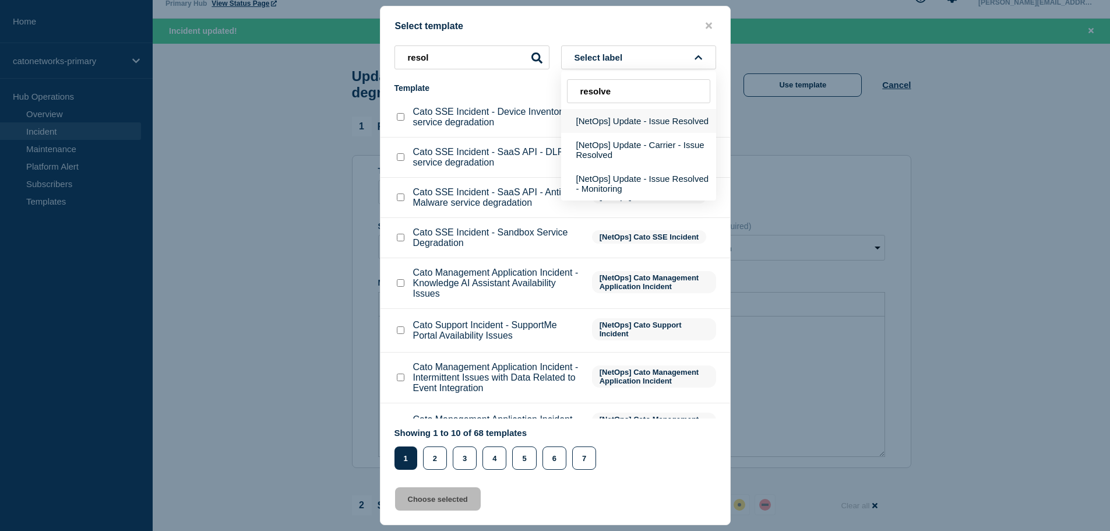
type input "resolve"
click at [630, 125] on button "[NetOps] Update - Issue Resolved" at bounding box center [638, 121] width 155 height 24
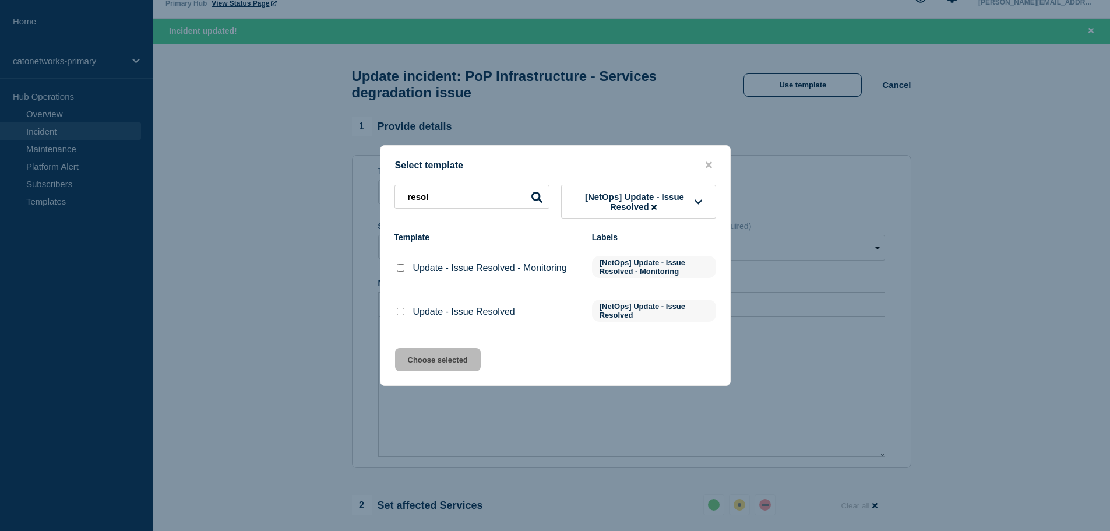
click at [402, 314] on input "Update - Issue Resolved checkbox" at bounding box center [401, 312] width 8 height 8
checkbox input "true"
click at [436, 360] on button "Choose selected" at bounding box center [438, 359] width 86 height 23
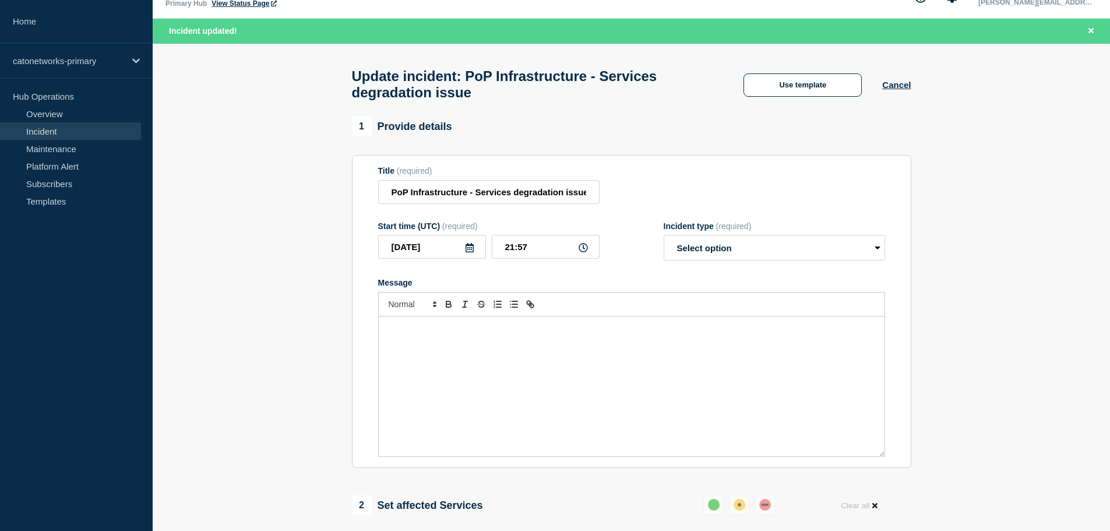
select select "resolved"
radio input "false"
radio input "true"
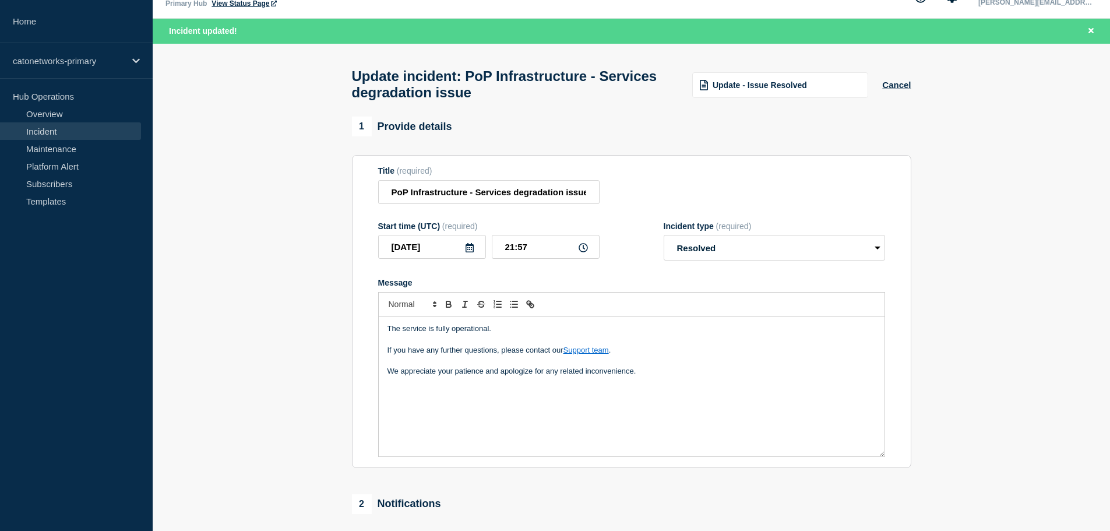
click at [638, 377] on p "We appreciate your patience and apologize for any related inconvenience." at bounding box center [632, 371] width 488 height 10
click at [532, 251] on input "21:57" at bounding box center [546, 247] width 108 height 24
drag, startPoint x: 515, startPoint y: 251, endPoint x: 490, endPoint y: 257, distance: 25.7
click at [501, 252] on input "21:57" at bounding box center [546, 247] width 108 height 24
type input "18:00"
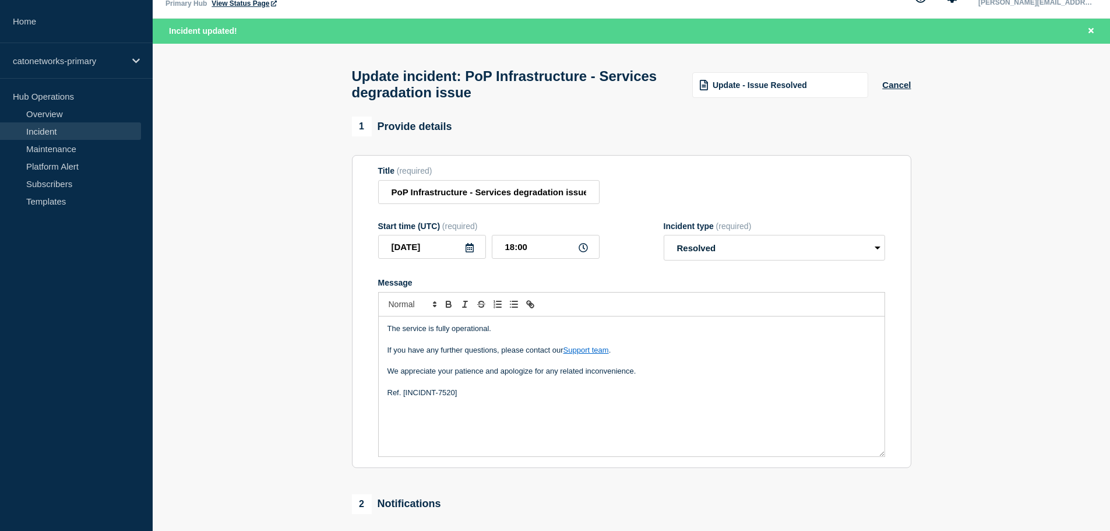
click at [507, 388] on p "Message" at bounding box center [632, 382] width 488 height 10
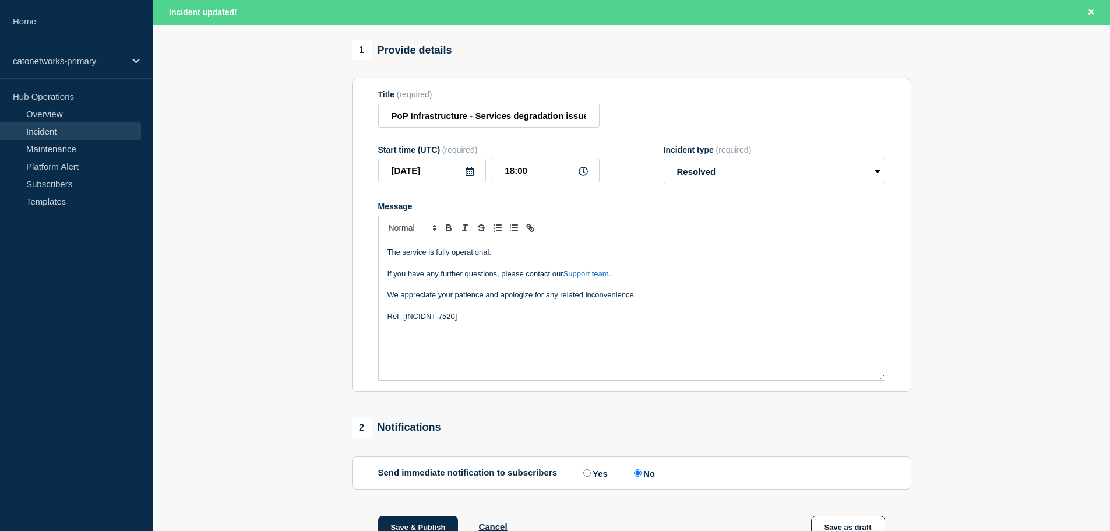
scroll to position [64, 0]
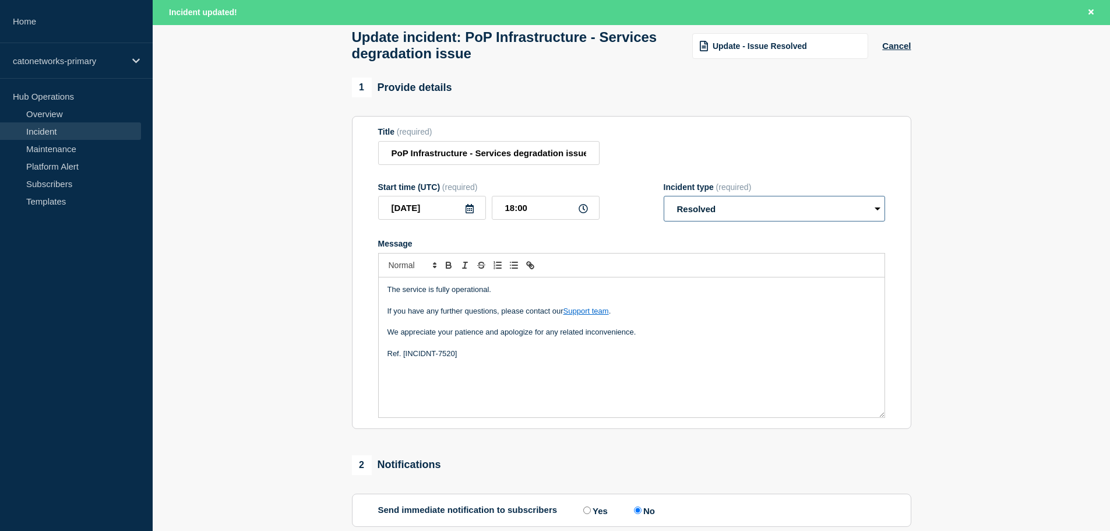
click at [709, 215] on select "Select option Investigating Identified Monitoring Resolved" at bounding box center [774, 209] width 221 height 26
select select "monitoring"
click at [664, 202] on select "Select option Investigating Identified Monitoring Resolved" at bounding box center [774, 209] width 221 height 26
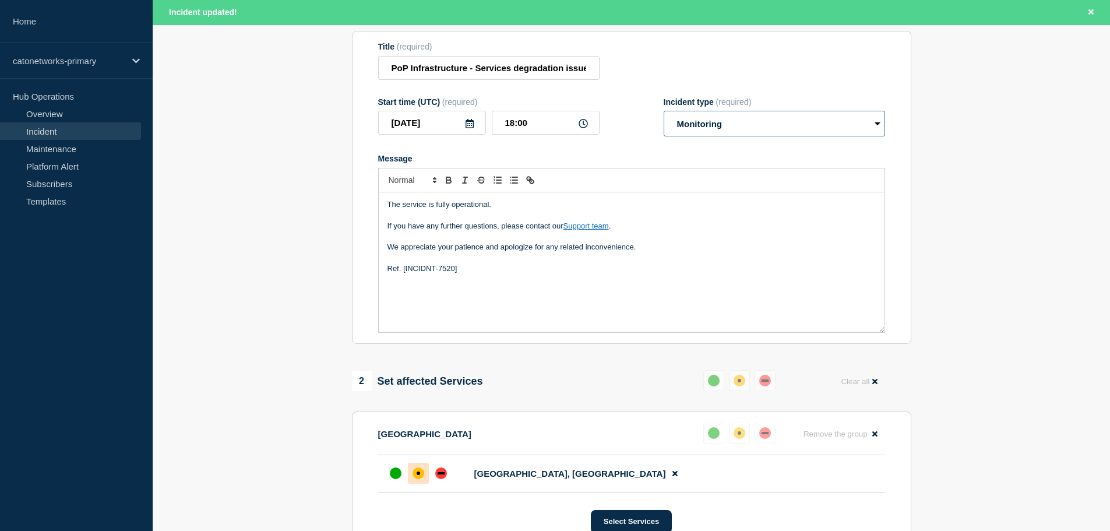
scroll to position [238, 0]
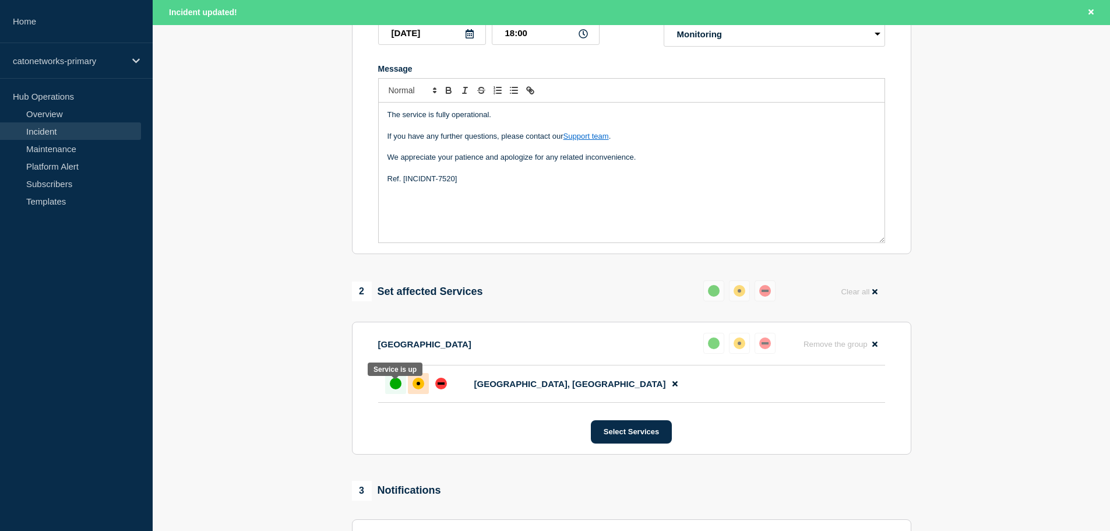
click at [399, 389] on div "up" at bounding box center [396, 384] width 12 height 12
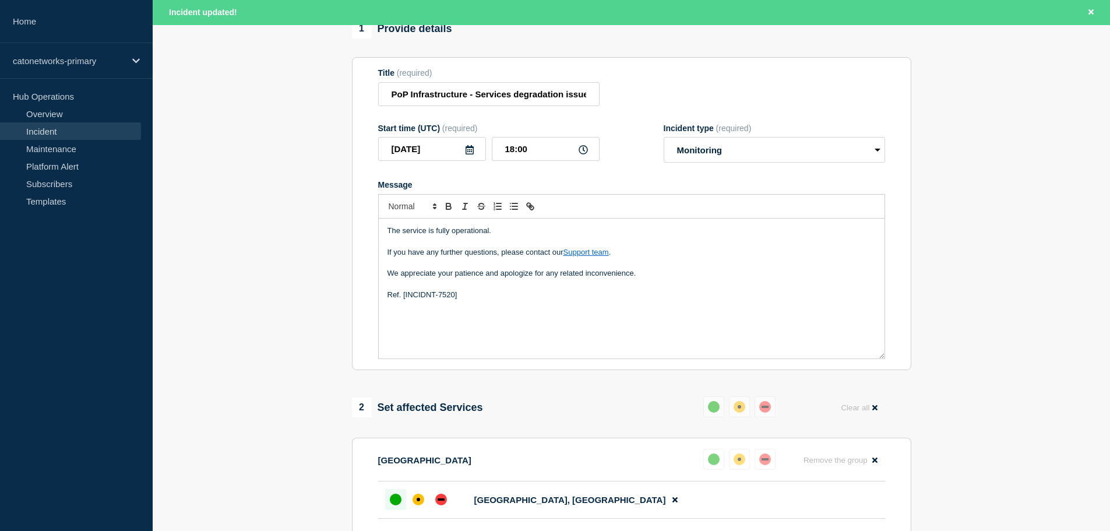
scroll to position [122, 0]
click at [508, 301] on p "Ref. [INCIDNT-7520]" at bounding box center [632, 295] width 488 height 10
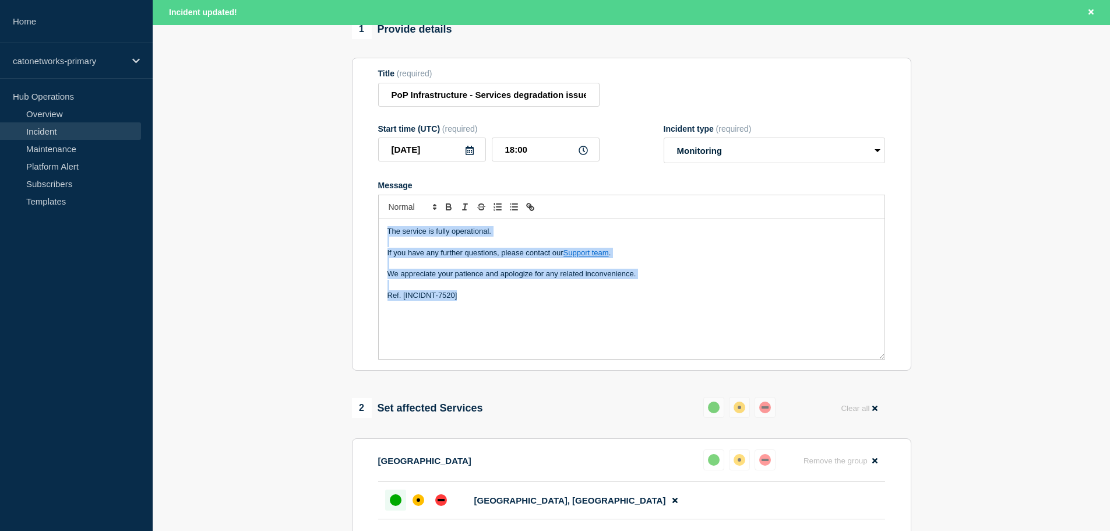
drag, startPoint x: 479, startPoint y: 306, endPoint x: 364, endPoint y: 230, distance: 137.1
click at [364, 230] on section "Title (required) PoP Infrastructure - Services degradation issue Start time (UT…" at bounding box center [632, 214] width 560 height 313
copy div "The service is fully operational. If you have any further questions, please con…"
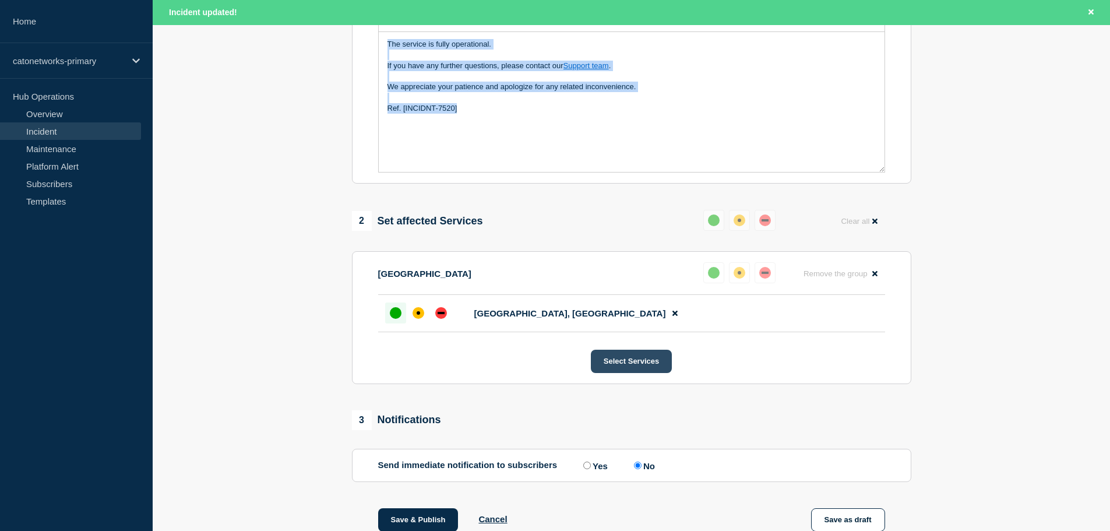
scroll to position [413, 0]
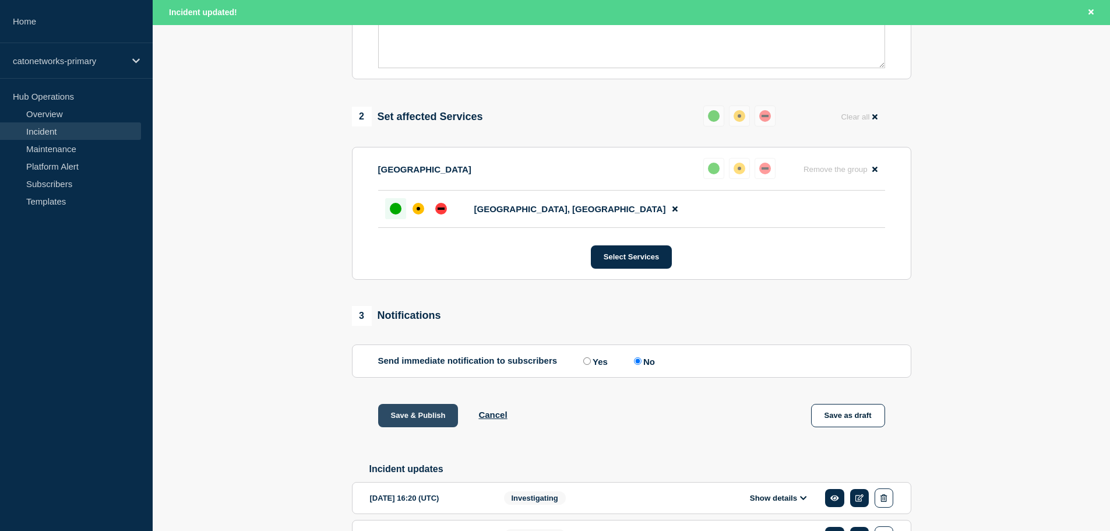
click at [411, 424] on button "Save & Publish" at bounding box center [418, 415] width 80 height 23
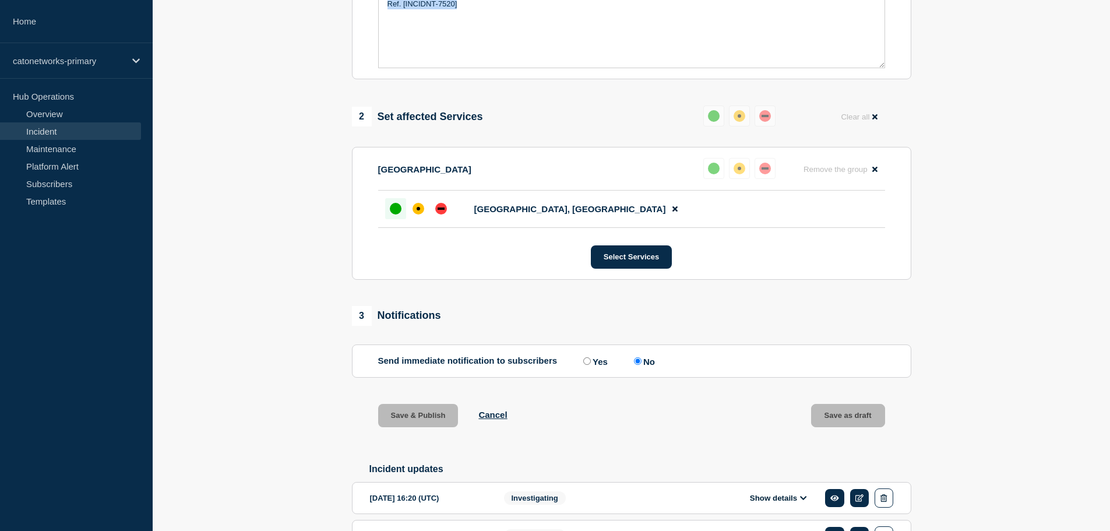
scroll to position [388, 0]
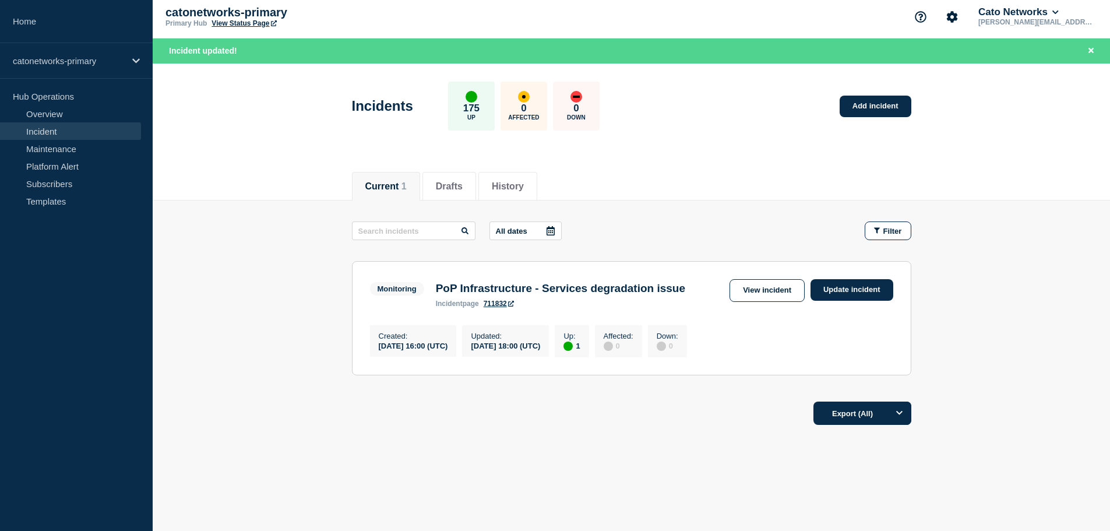
scroll to position [24, 0]
click at [835, 279] on link "Update incident" at bounding box center [852, 290] width 83 height 22
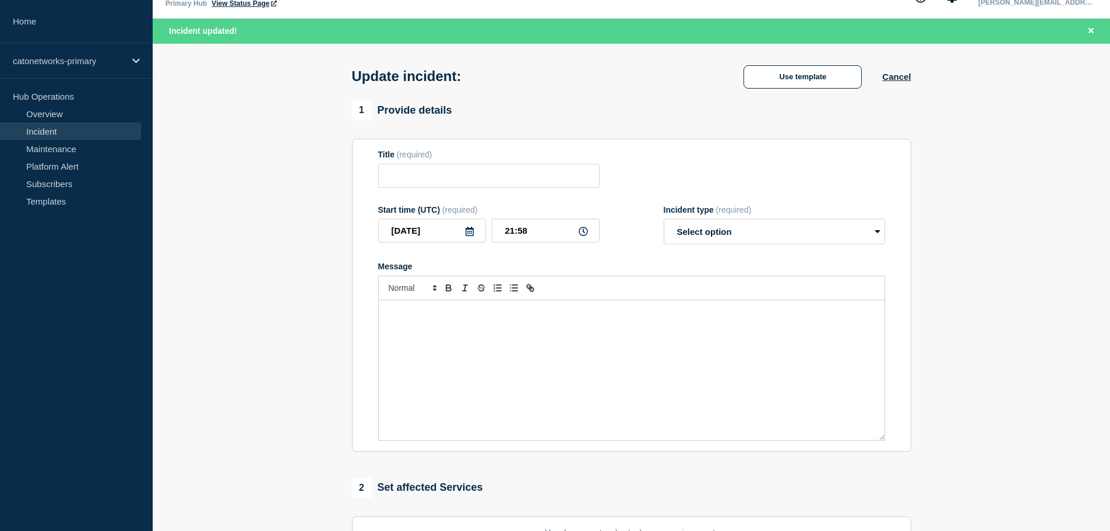
type input "PoP Infrastructure - Services degradation issue"
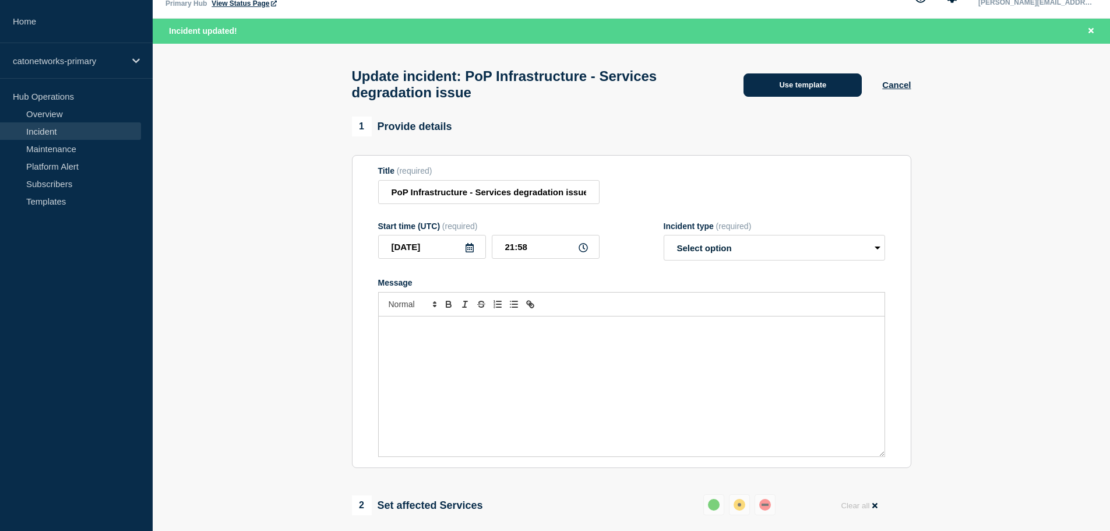
click at [795, 92] on button "Use template" at bounding box center [803, 84] width 118 height 23
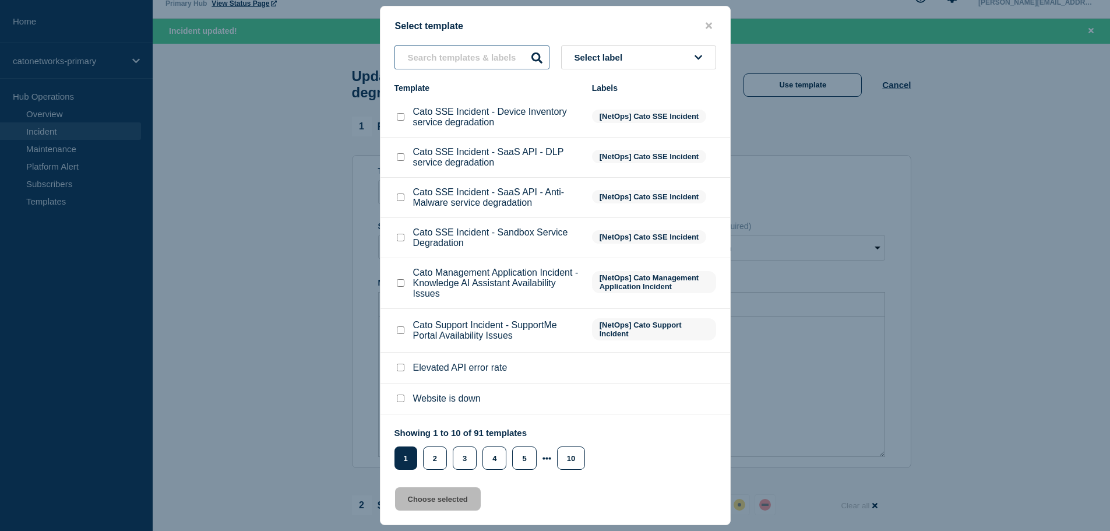
click at [438, 54] on input "text" at bounding box center [472, 57] width 155 height 24
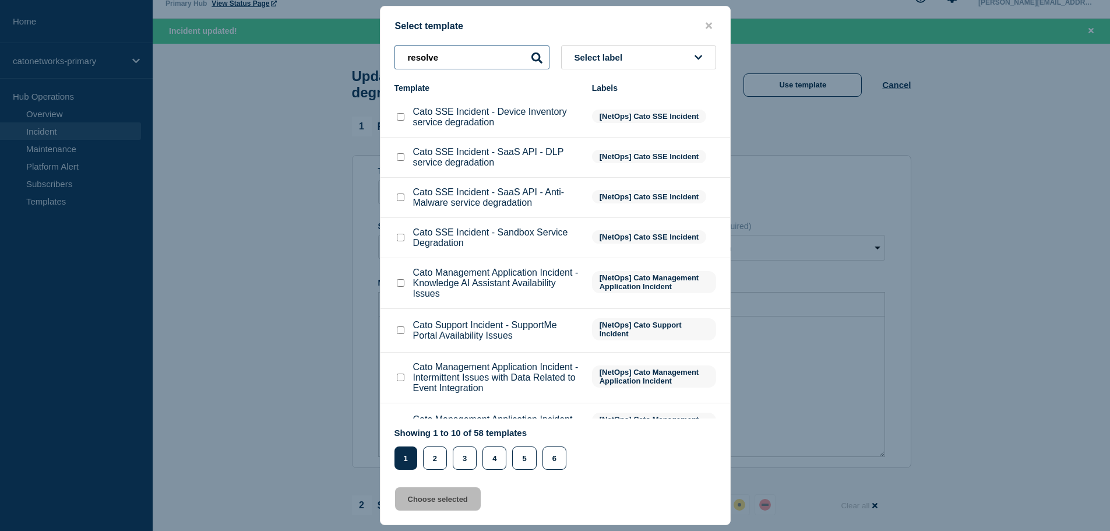
type input "resolve"
click at [621, 58] on span "Select label" at bounding box center [601, 57] width 53 height 10
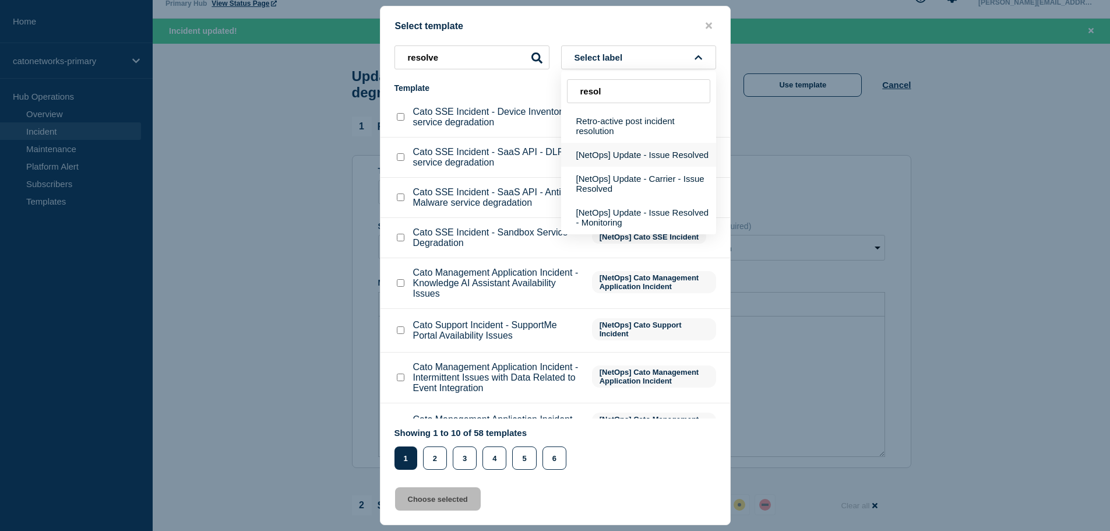
type input "resol"
click at [621, 153] on button "[NetOps] Update - Issue Resolved" at bounding box center [638, 155] width 155 height 24
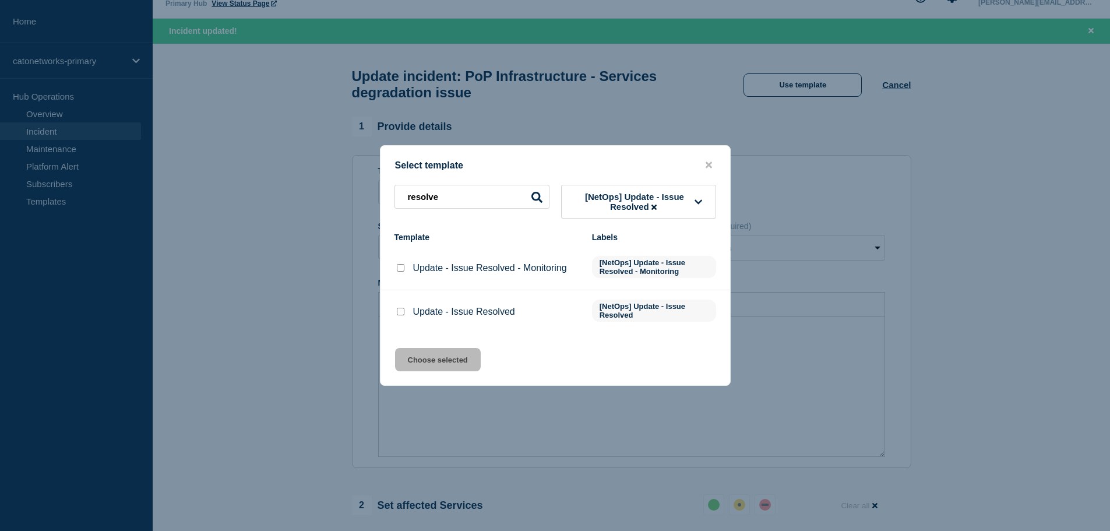
click at [403, 314] on input "Update - Issue Resolved checkbox" at bounding box center [401, 312] width 8 height 8
checkbox input "true"
click at [427, 364] on button "Choose selected" at bounding box center [438, 359] width 86 height 23
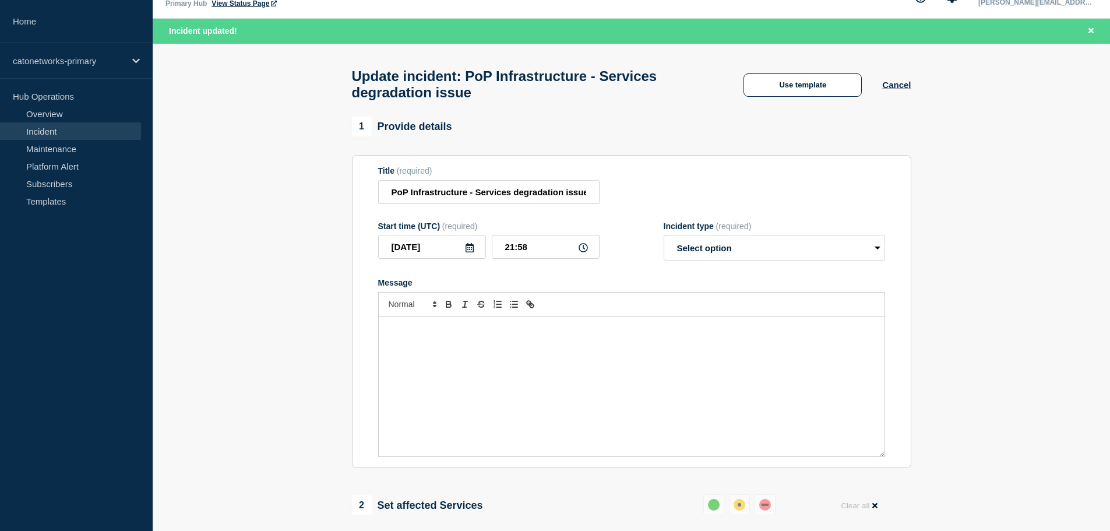
select select "resolved"
radio input "false"
radio input "true"
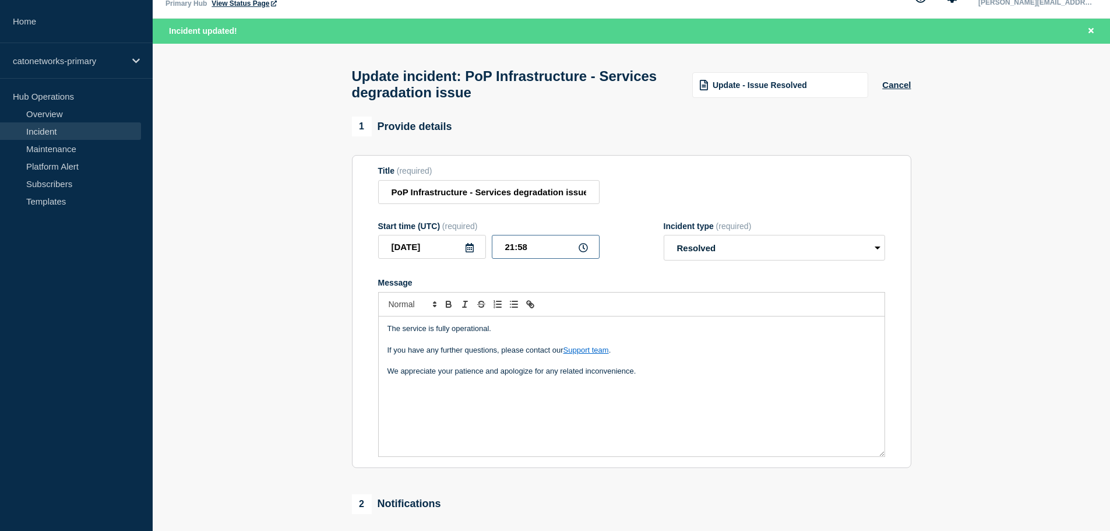
click at [515, 251] on input "21:58" at bounding box center [546, 247] width 108 height 24
type input "18:20"
click at [667, 377] on p "We appreciate your patience and apologize for any related inconvenience." at bounding box center [632, 371] width 488 height 10
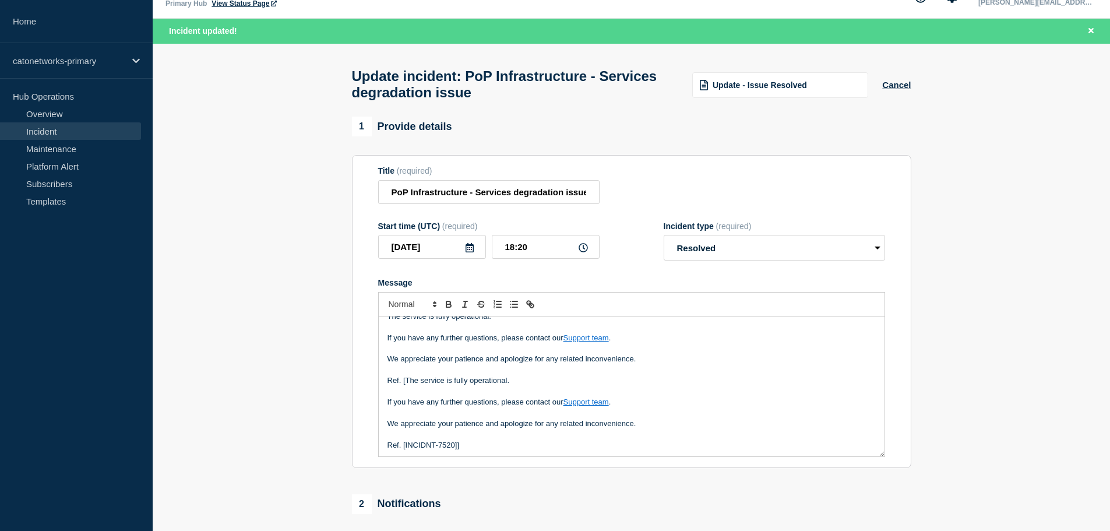
scroll to position [14, 0]
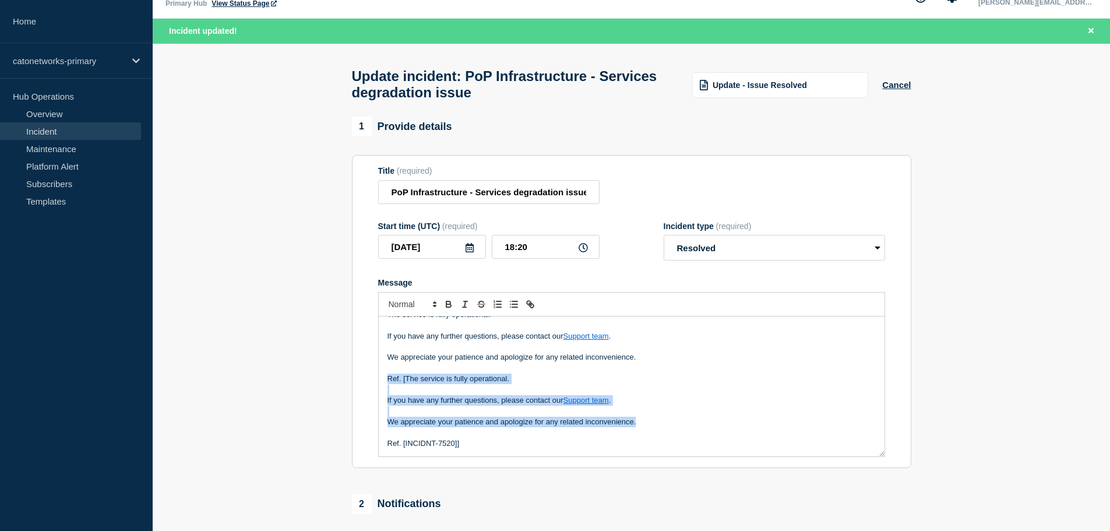
drag, startPoint x: 384, startPoint y: 380, endPoint x: 663, endPoint y: 427, distance: 283.7
click at [663, 427] on div "The service is fully operational. If you have any further questions, please con…" at bounding box center [632, 387] width 506 height 140
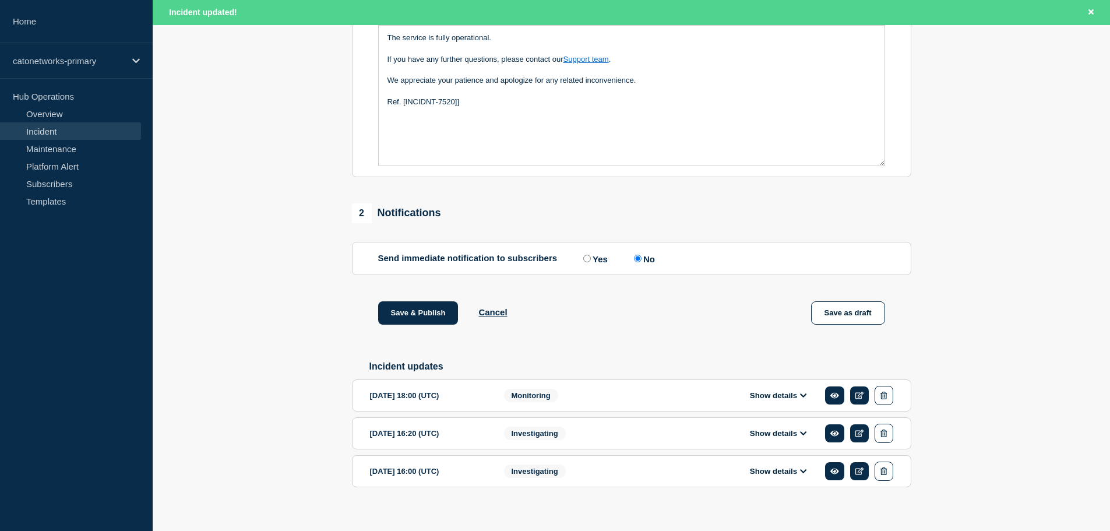
scroll to position [316, 0]
click at [413, 316] on button "Save & Publish" at bounding box center [418, 312] width 80 height 23
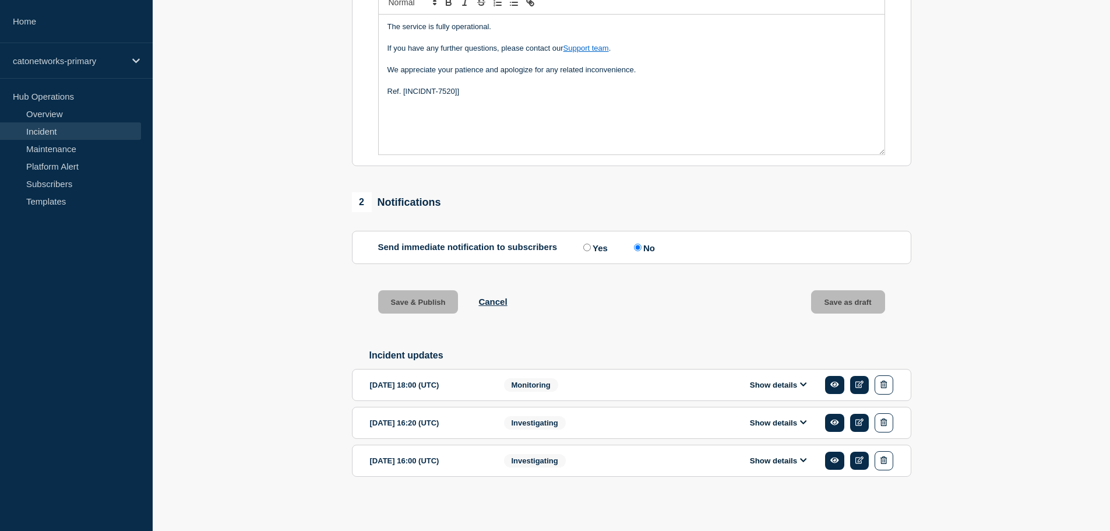
scroll to position [291, 0]
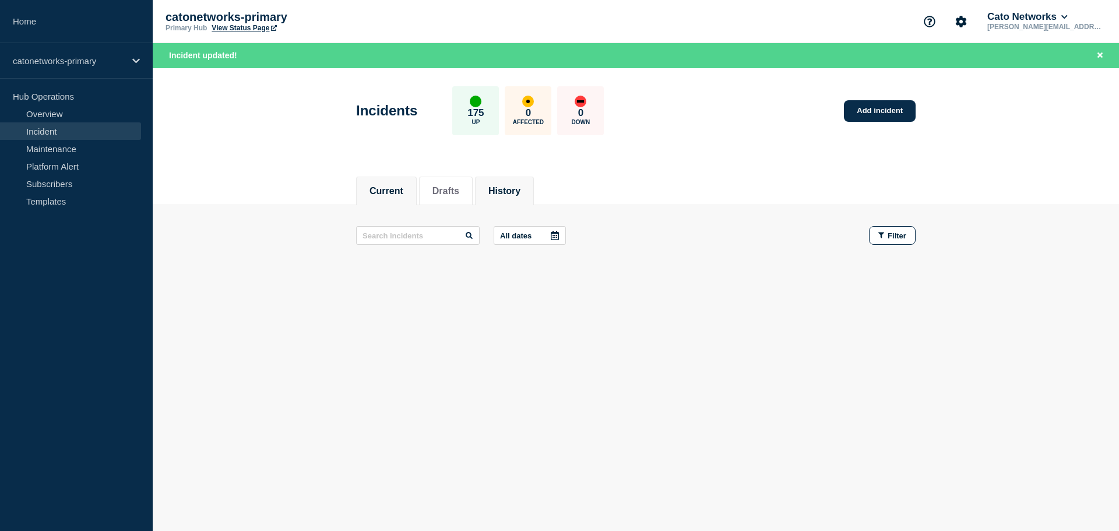
click at [503, 187] on button "History" at bounding box center [504, 191] width 32 height 10
